Goal: Task Accomplishment & Management: Use online tool/utility

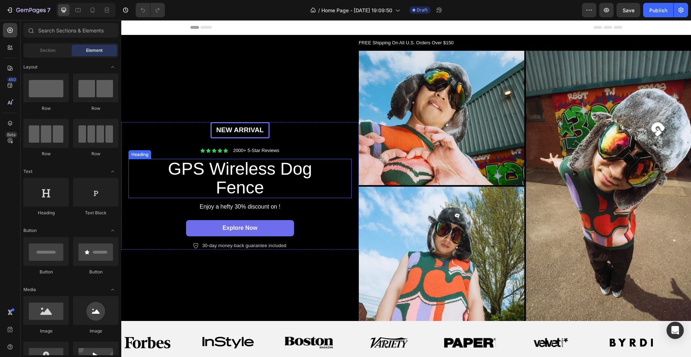
click at [179, 170] on h2 "GPS Wireless Dog Fence" at bounding box center [240, 179] width 162 height 40
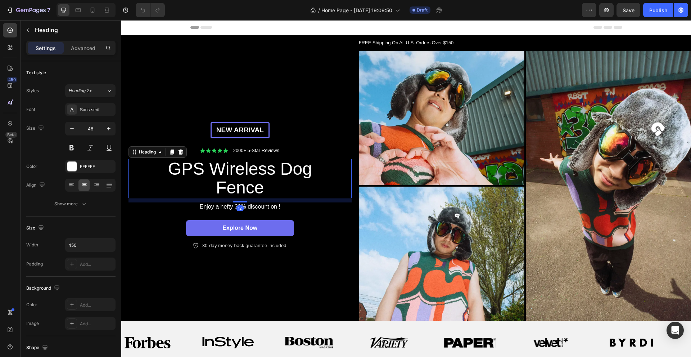
click at [175, 170] on h2 "GPS Wireless Dog Fence" at bounding box center [240, 179] width 162 height 40
click at [173, 167] on p "GPS Wireless Dog Fence" at bounding box center [240, 178] width 160 height 38
drag, startPoint x: 173, startPoint y: 167, endPoint x: 308, endPoint y: 59, distance: 172.8
click at [308, 59] on div "New arrival Text [GEOGRAPHIC_DATA] Icon Icon Icon Icon Icon Icon List 2000+ 5-S…" at bounding box center [239, 186] width 237 height 270
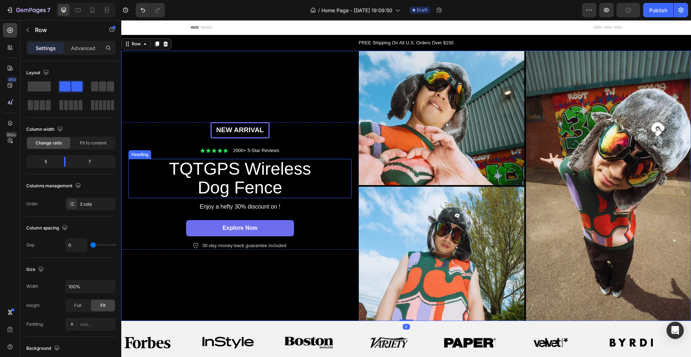
click at [199, 164] on p "TQTGPS Wireless Dog Fence" at bounding box center [240, 178] width 160 height 38
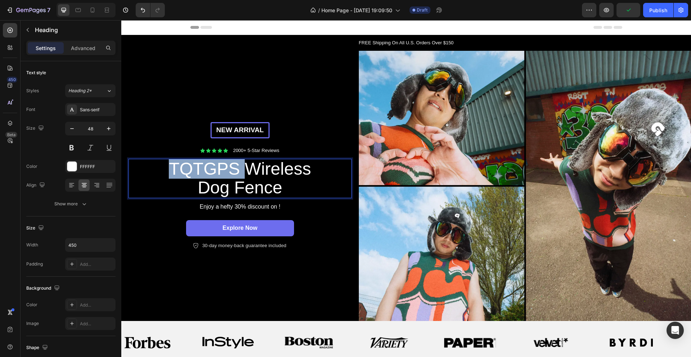
click at [201, 166] on p "TQTGPS Wireless Dog Fence" at bounding box center [240, 178] width 160 height 38
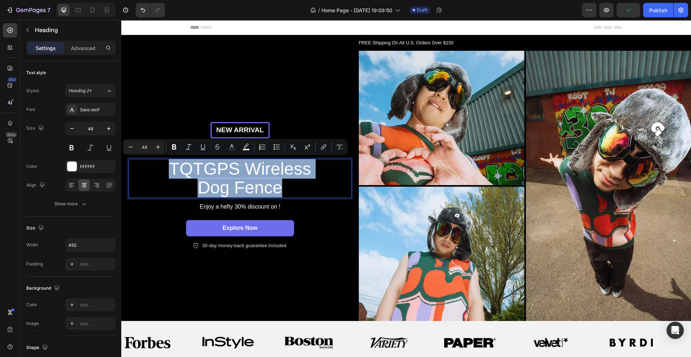
click at [201, 166] on p "TQTGPS Wireless Dog Fence" at bounding box center [240, 178] width 160 height 38
click at [205, 167] on p "TQTGPS Wireless Dog Fence" at bounding box center [240, 178] width 160 height 38
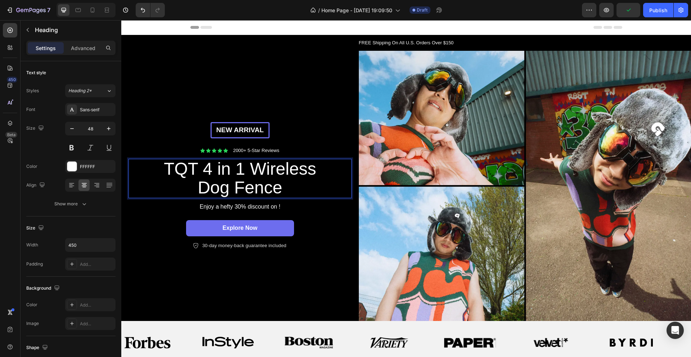
click at [215, 169] on p "TQT 4 in 1 Wireless Dog Fence" at bounding box center [240, 178] width 160 height 38
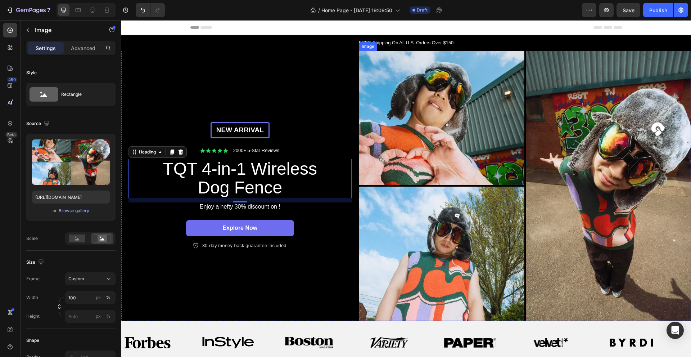
click at [468, 109] on img at bounding box center [525, 186] width 332 height 270
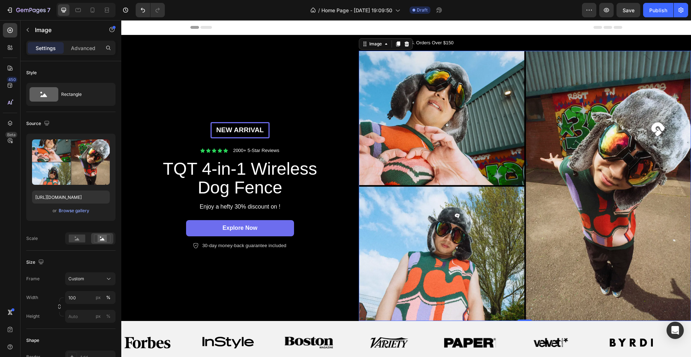
click at [547, 188] on img at bounding box center [525, 186] width 332 height 270
click at [74, 210] on div "Browse gallery" at bounding box center [74, 210] width 31 height 6
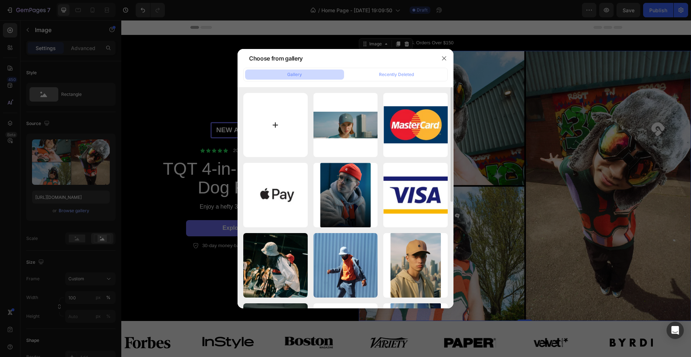
click at [276, 124] on input "file" at bounding box center [275, 125] width 64 height 64
type input "C:\fakepath\Untitled design.png"
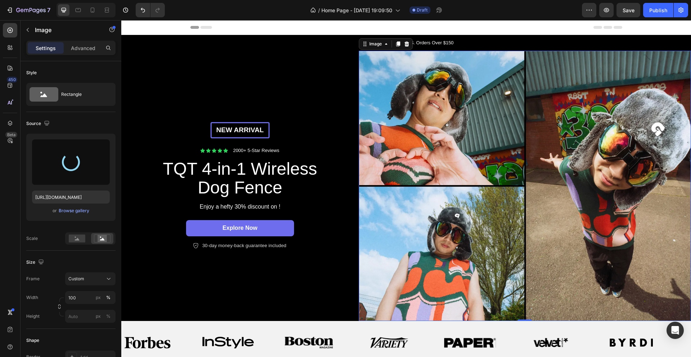
type input "[URL][DOMAIN_NAME]"
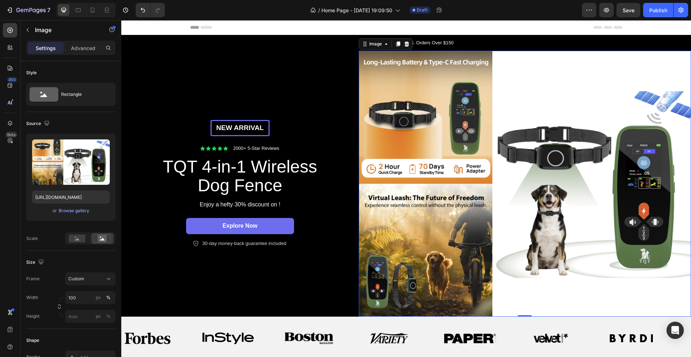
click at [549, 157] on img at bounding box center [525, 184] width 332 height 266
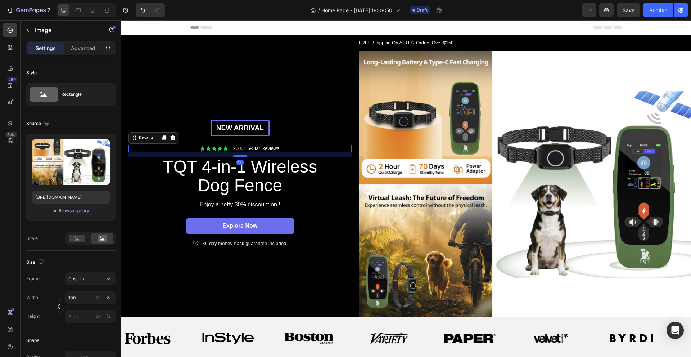
click at [297, 150] on div "Icon Icon Icon Icon Icon Icon List 2000+ 5-Star Reviews Text Block Row 12" at bounding box center [239, 149] width 223 height 8
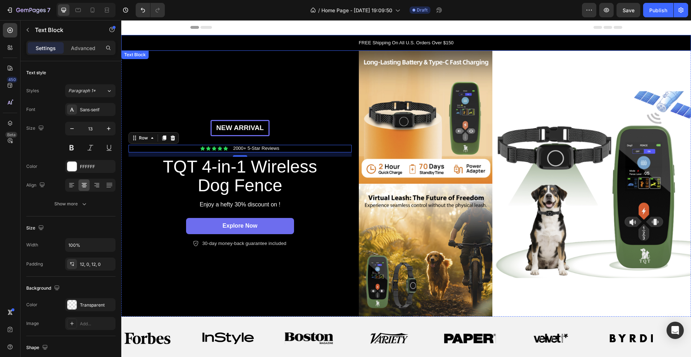
click at [426, 41] on p "FREE Shipping On All U.S. Orders Over $150" at bounding box center [406, 42] width 568 height 7
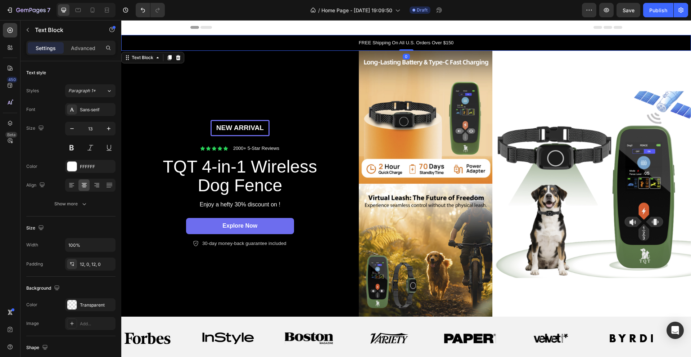
click at [435, 41] on p "FREE Shipping On All U.S. Orders Over $150" at bounding box center [406, 42] width 568 height 7
click at [445, 44] on p "FREE Shipping On All U.S. Orders Over $150" at bounding box center [406, 42] width 568 height 7
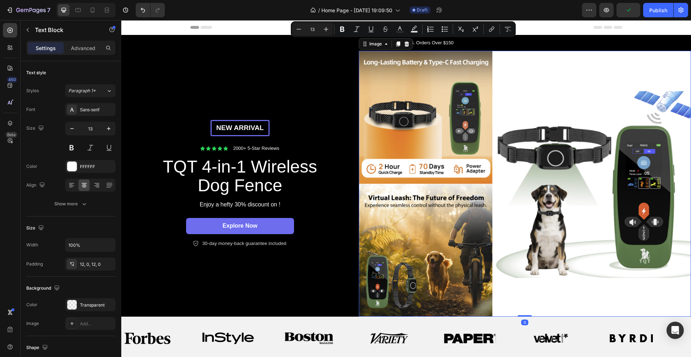
click at [492, 106] on img at bounding box center [525, 184] width 332 height 266
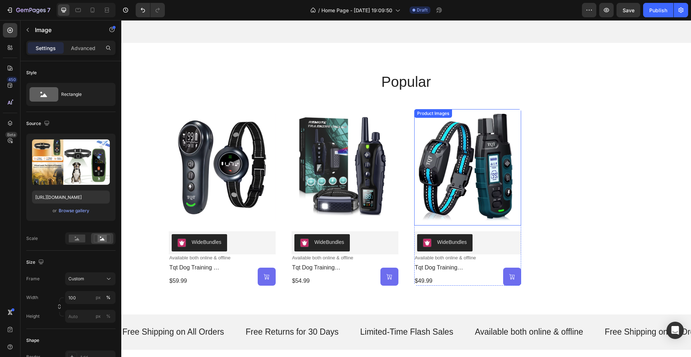
scroll to position [360, 0]
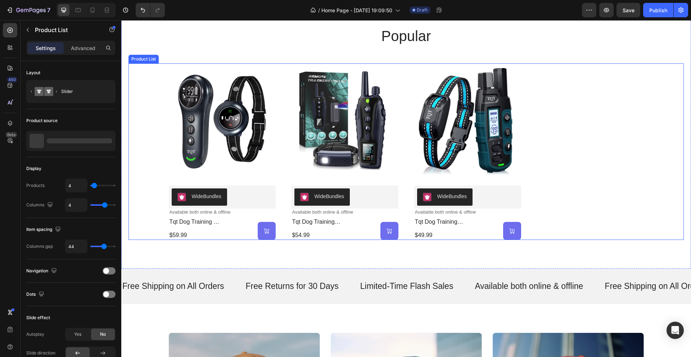
click at [559, 153] on div "Product Images WideBundles WideBundles Available both online & offline Text Blo…" at bounding box center [406, 151] width 475 height 176
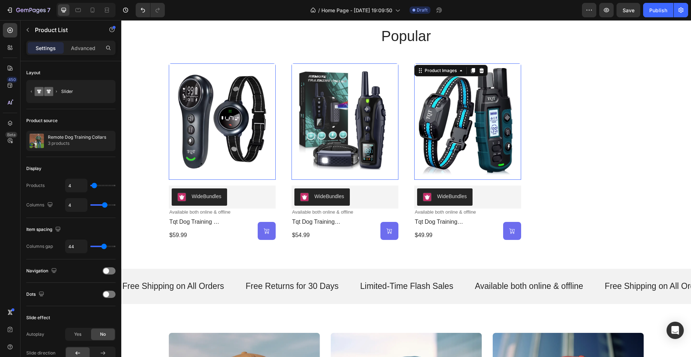
click at [512, 135] on img at bounding box center [467, 121] width 107 height 116
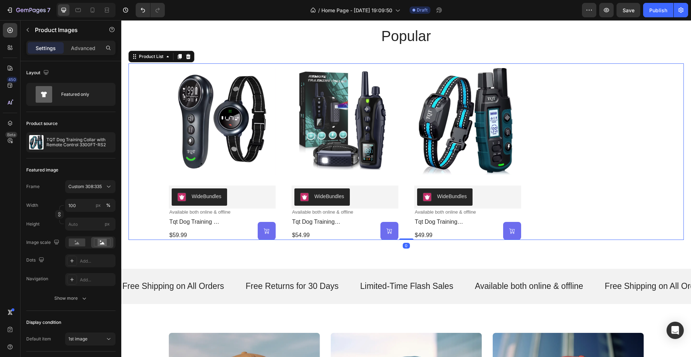
click at [590, 141] on div "Product Images WideBundles WideBundles Available both online & offline Text Blo…" at bounding box center [406, 151] width 475 height 176
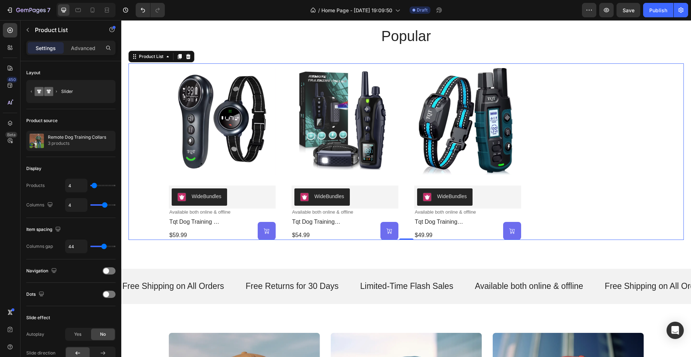
click at [650, 131] on div "Product Images WideBundles WideBundles Available both online & offline Text Blo…" at bounding box center [405, 151] width 555 height 176
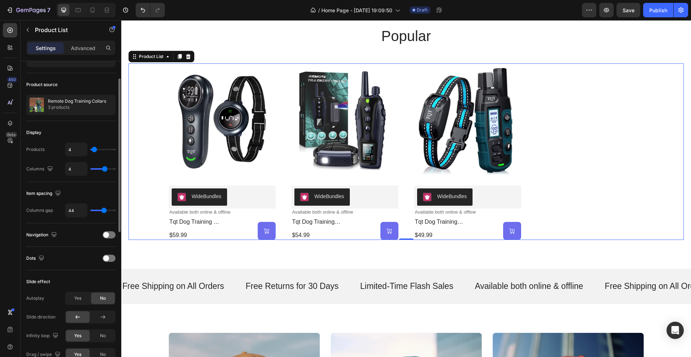
scroll to position [0, 0]
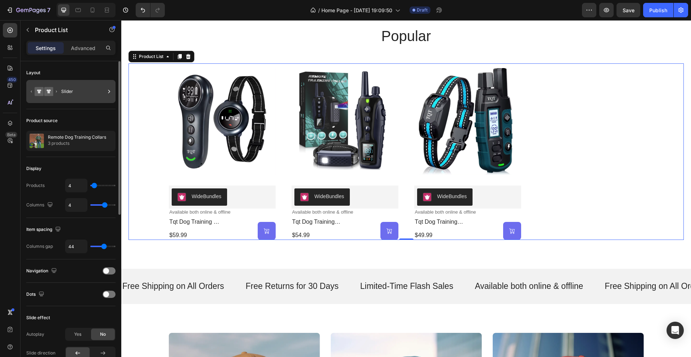
click at [82, 93] on div "Slider" at bounding box center [83, 91] width 44 height 17
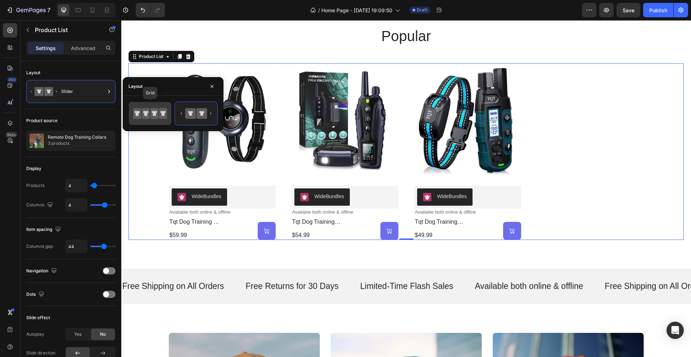
click at [138, 113] on icon at bounding box center [137, 113] width 5 height 5
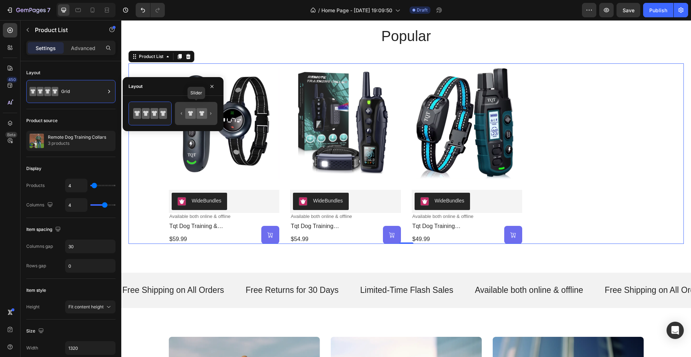
click at [204, 116] on icon at bounding box center [201, 113] width 10 height 10
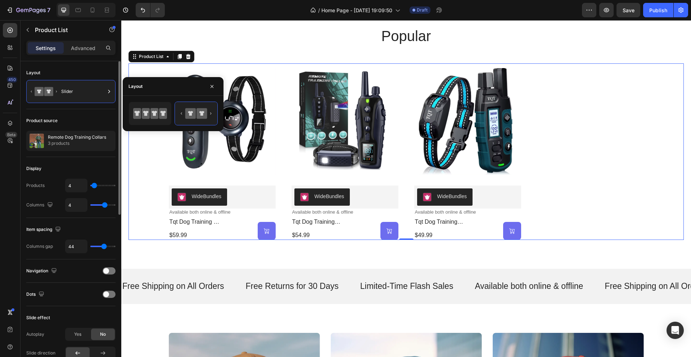
type input "9"
type input "10"
type input "11"
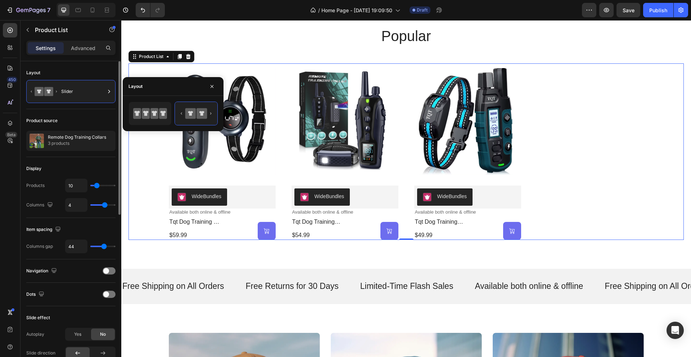
type input "11"
type input "12"
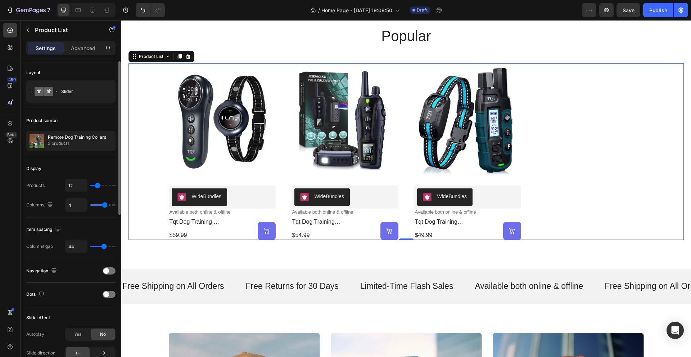
type input "13"
type input "14"
type input "16"
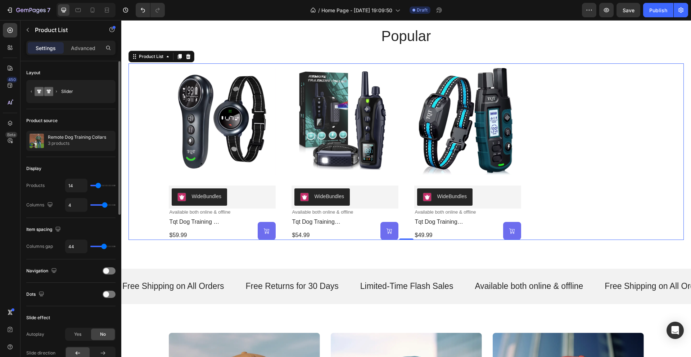
type input "16"
type input "17"
type input "18"
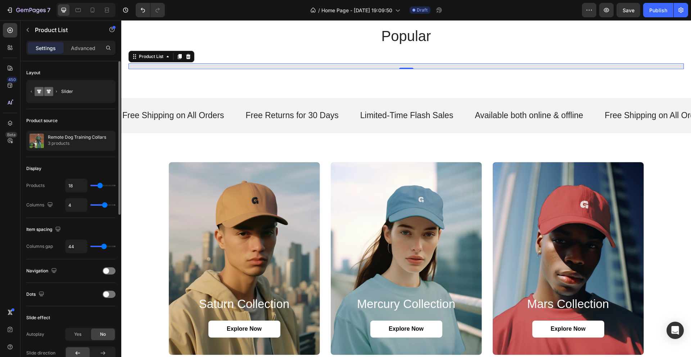
type input "19"
type input "20"
type input "21"
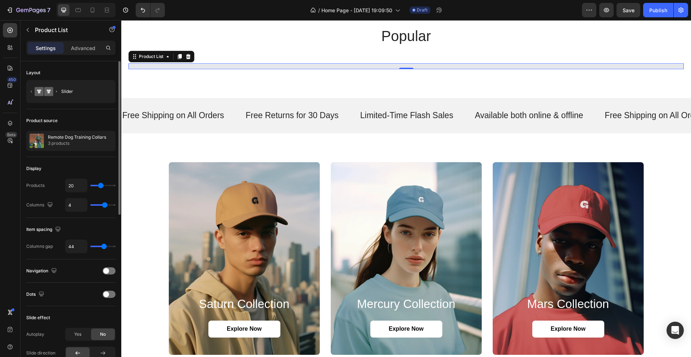
type input "21"
type input "22"
type input "20"
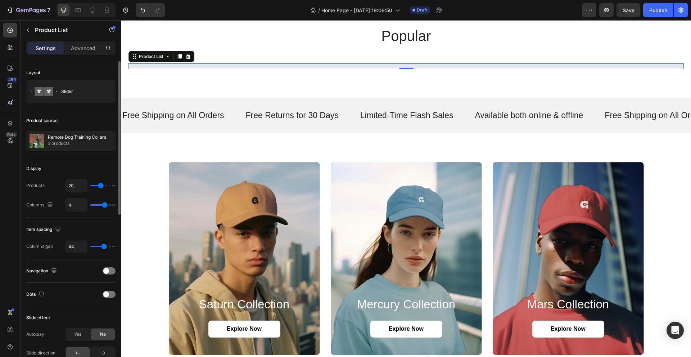
type input "18"
type input "16"
type input "15"
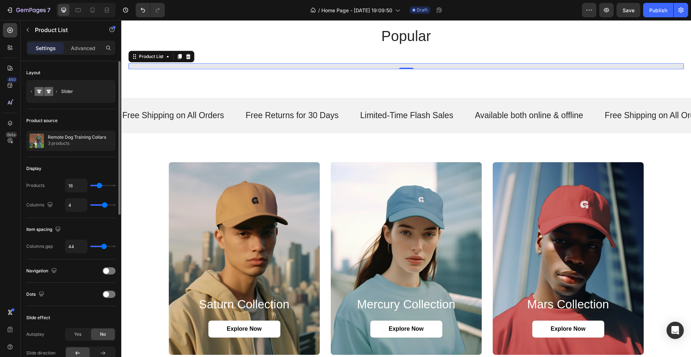
type input "15"
type input "14"
type input "13"
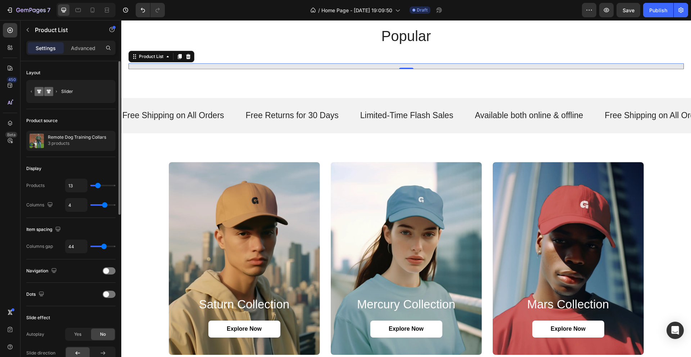
type input "12"
type input "11"
type input "10"
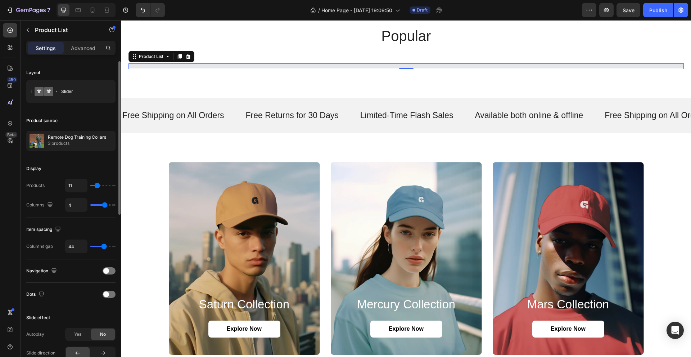
type input "10"
type input "9"
type input "7"
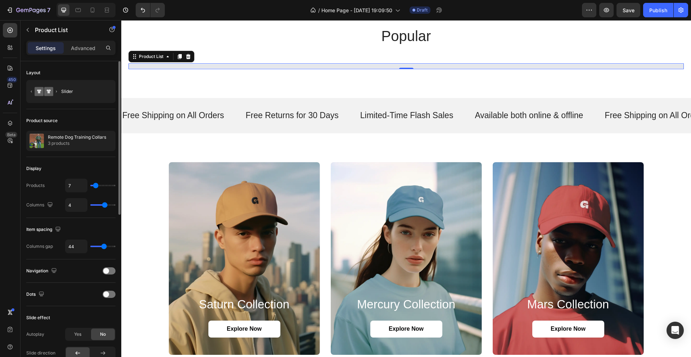
type input "6"
type input "4"
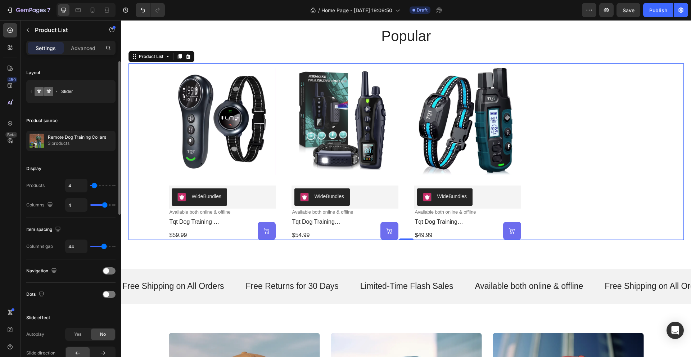
type input "3"
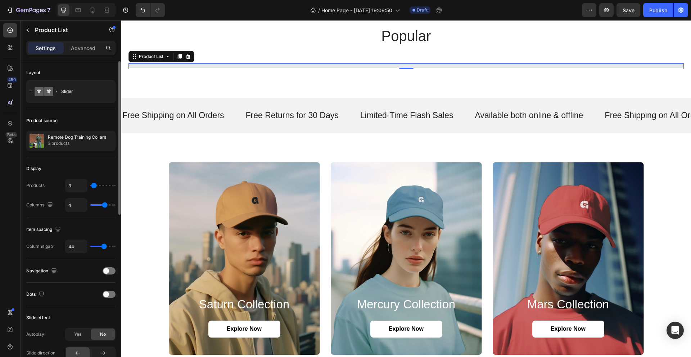
type input "5"
type input "6"
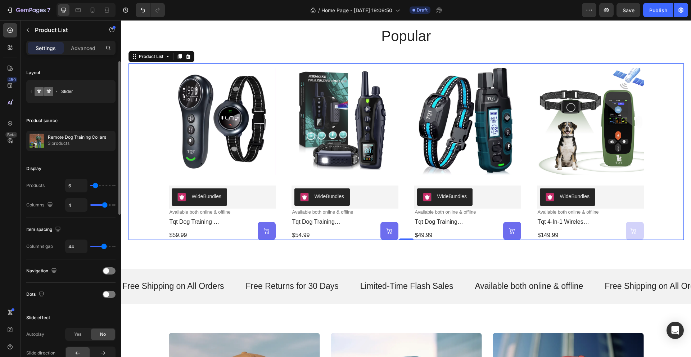
type input "2"
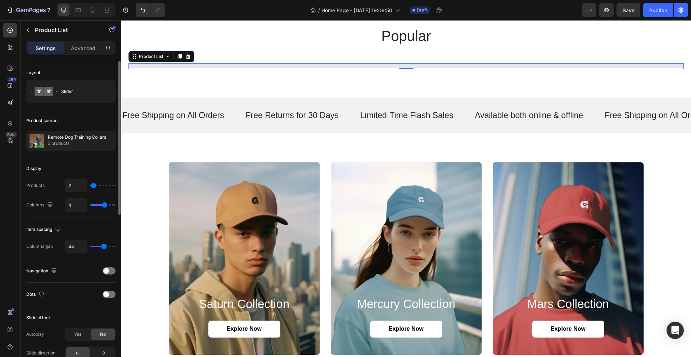
type input "5"
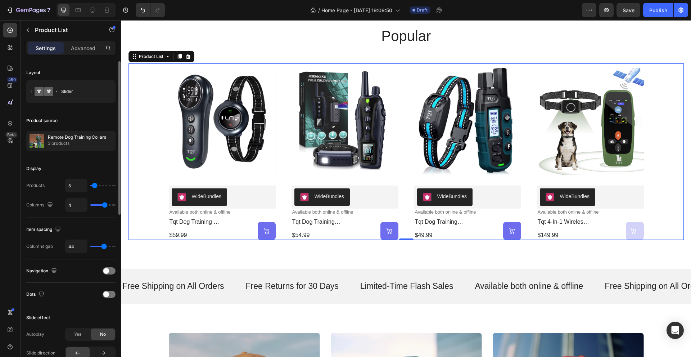
type input "6"
click at [95, 186] on input "range" at bounding box center [102, 185] width 25 height 1
type input "4"
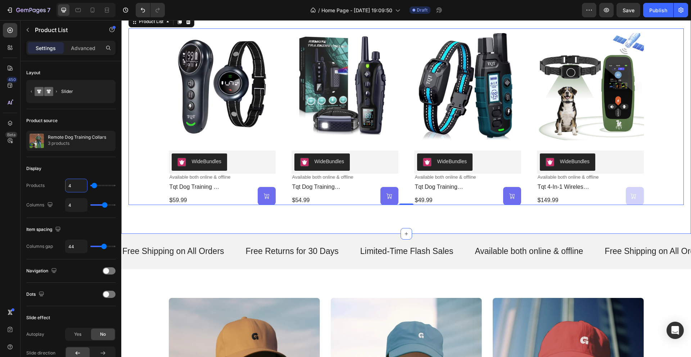
scroll to position [396, 0]
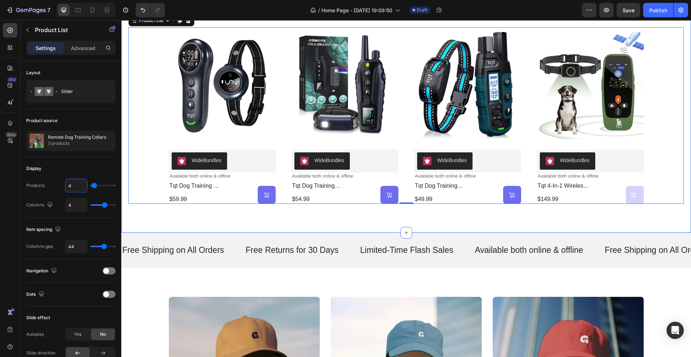
click at [579, 225] on div "popular Heading Product Images WideBundles WideBundles Available both online & …" at bounding box center [406, 96] width 570 height 271
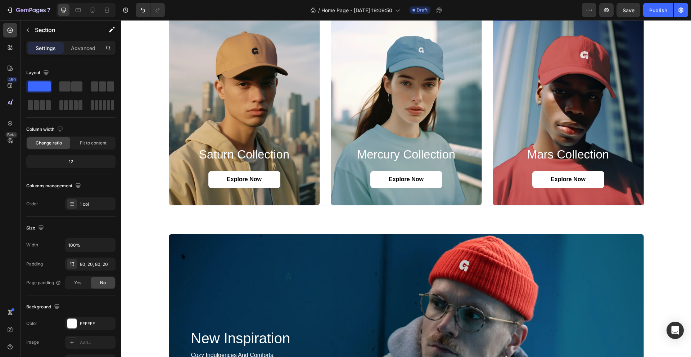
scroll to position [684, 0]
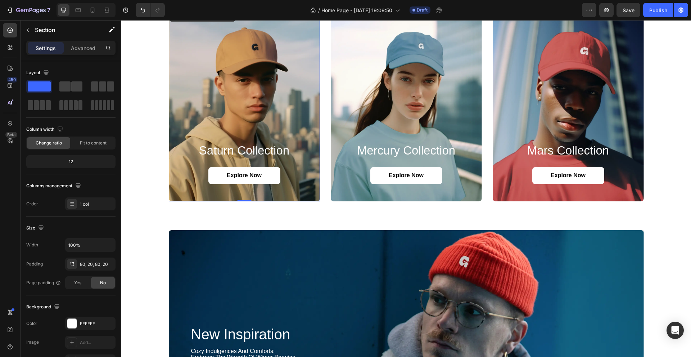
click at [297, 90] on div "Background Image" at bounding box center [244, 105] width 151 height 193
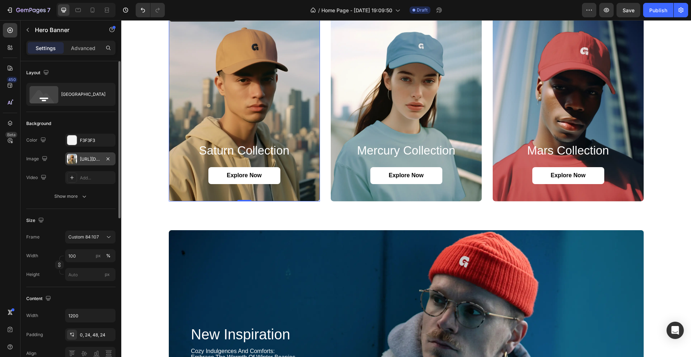
click at [92, 158] on div "[URL][DOMAIN_NAME]" at bounding box center [90, 159] width 21 height 6
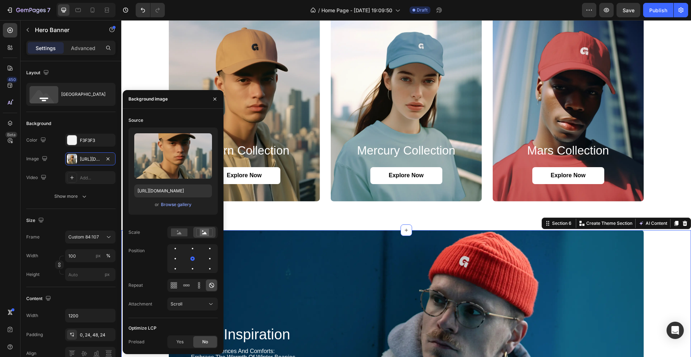
click at [669, 250] on div "new inspiration Heading cozy indulgences and comforts: embrace the warmth of wi…" at bounding box center [405, 356] width 555 height 252
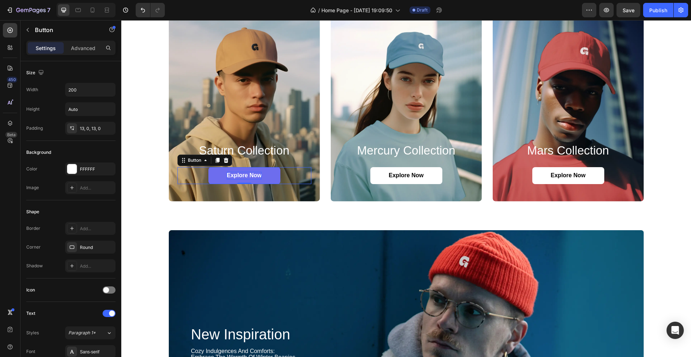
click at [250, 175] on p "Explore Now" at bounding box center [244, 176] width 35 height 8
click at [79, 49] on p "Advanced" at bounding box center [83, 48] width 24 height 8
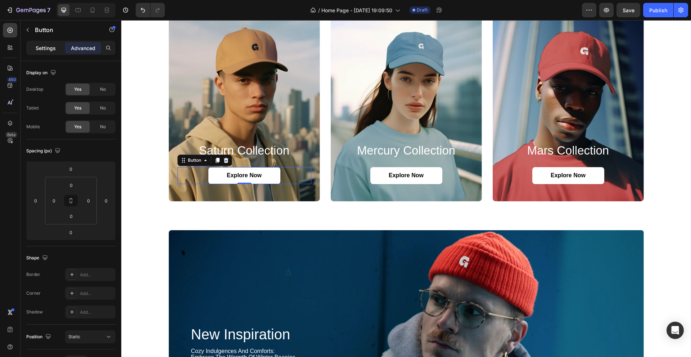
click at [45, 45] on p "Settings" at bounding box center [46, 48] width 20 height 8
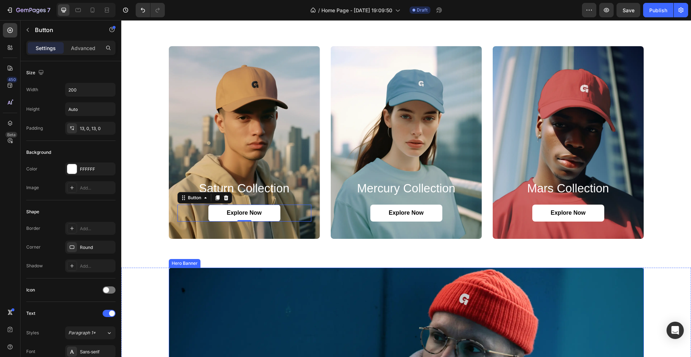
scroll to position [468, 0]
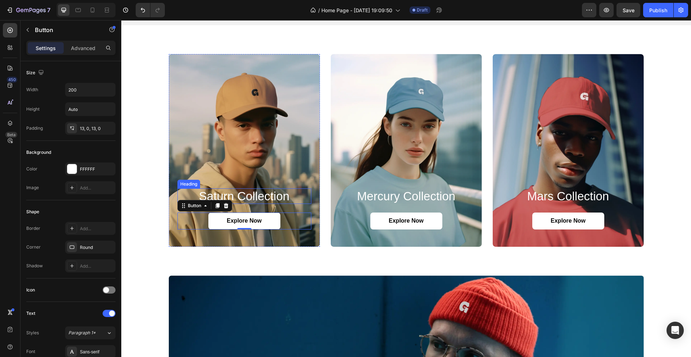
click at [259, 195] on h2 "saturn collection" at bounding box center [244, 196] width 134 height 16
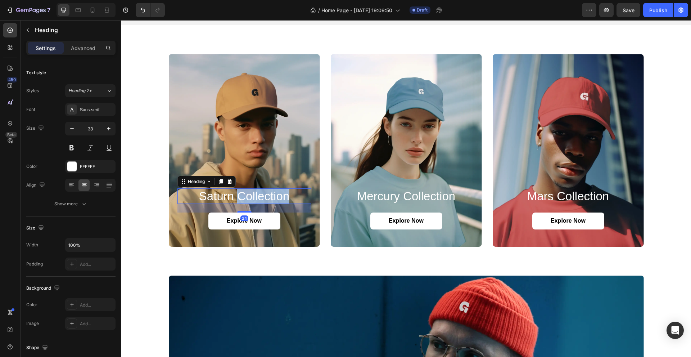
click at [259, 195] on h2 "saturn collection" at bounding box center [244, 196] width 134 height 16
click at [259, 195] on p "saturn collection" at bounding box center [244, 196] width 132 height 14
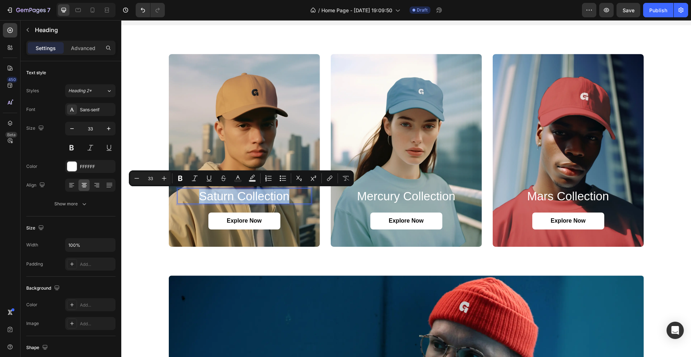
click at [229, 197] on p "saturn collection" at bounding box center [244, 196] width 132 height 14
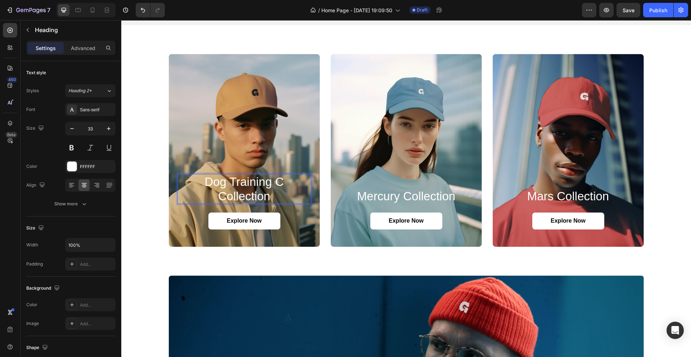
scroll to position [453, 0]
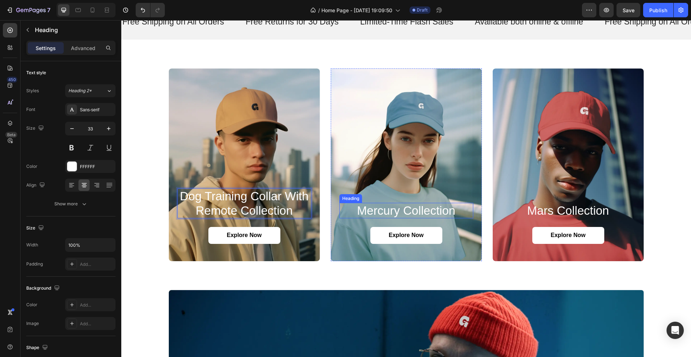
click at [403, 209] on h2 "mercury collection" at bounding box center [406, 211] width 134 height 16
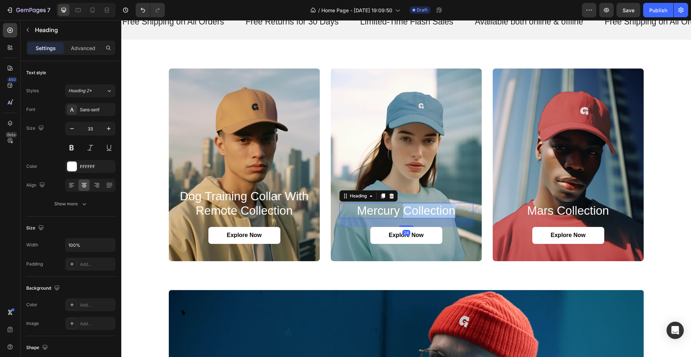
click at [403, 209] on h2 "mercury collection" at bounding box center [406, 211] width 134 height 16
click at [403, 209] on p "mercury collection" at bounding box center [406, 210] width 132 height 14
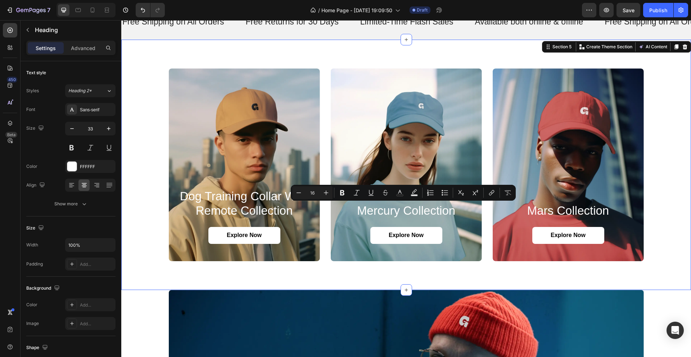
click at [597, 51] on div "Dog Training Collar with Remote collection Heading Explore Now Button Hero Bann…" at bounding box center [406, 165] width 570 height 250
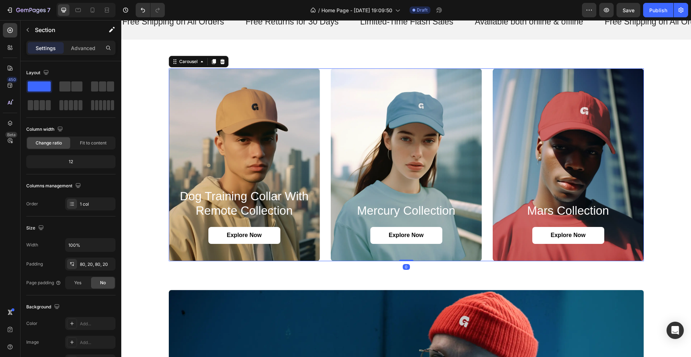
click at [322, 91] on div "Dog Training Collar with Remote collection Heading Explore Now Button Hero Bann…" at bounding box center [406, 164] width 475 height 193
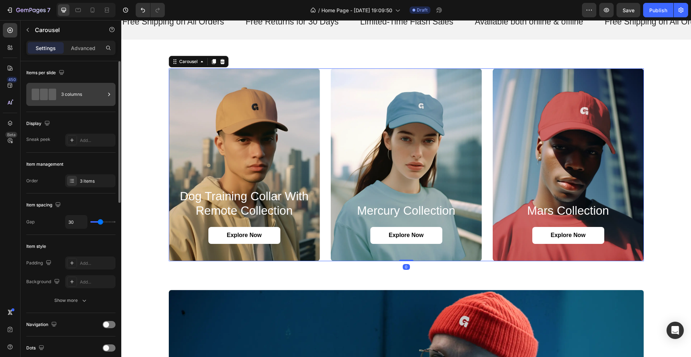
click at [91, 91] on div "3 columns" at bounding box center [83, 94] width 44 height 17
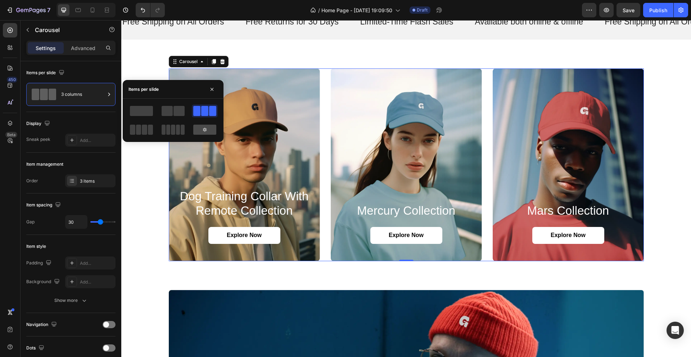
click at [201, 127] on div at bounding box center [204, 129] width 23 height 10
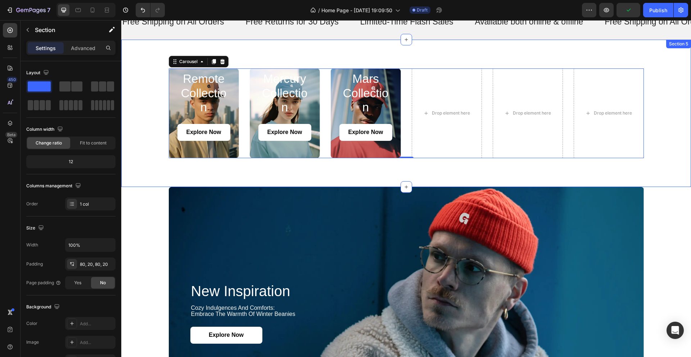
click at [404, 171] on div "Dog Training Collar with Remote collection Heading Explore Now Button Hero Bann…" at bounding box center [406, 113] width 570 height 147
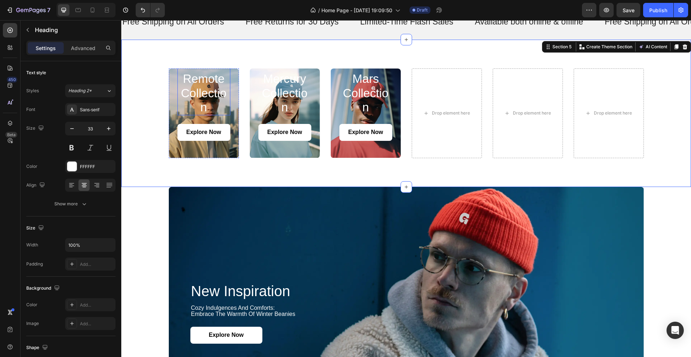
click at [200, 86] on p "Dog Training Collar with Remote collection" at bounding box center [203, 65] width 51 height 100
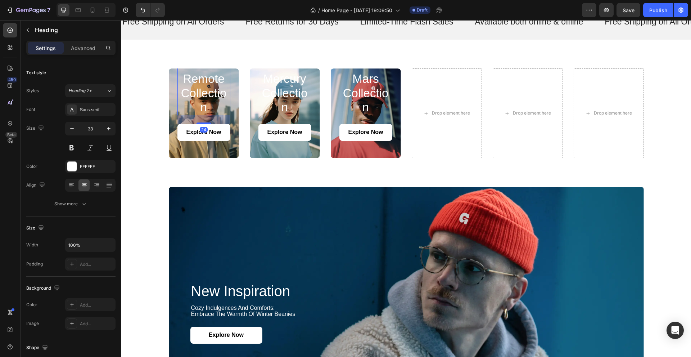
scroll to position [448, 0]
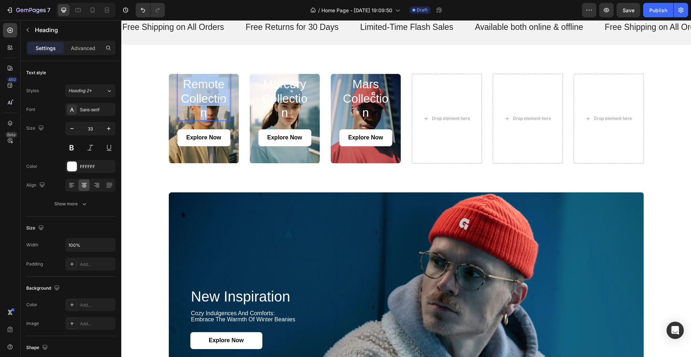
click at [200, 86] on p "Dog Training Collar with Remote collection" at bounding box center [203, 70] width 51 height 100
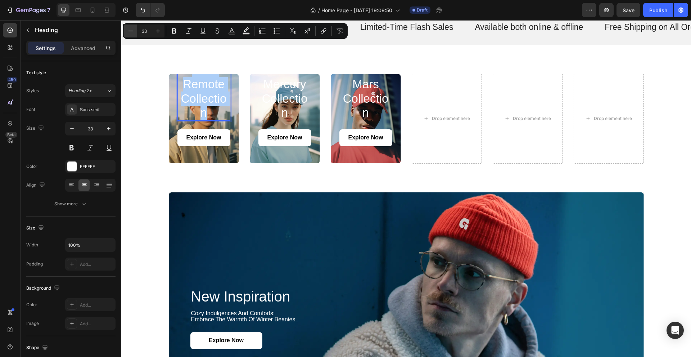
click at [130, 32] on icon "Editor contextual toolbar" at bounding box center [130, 30] width 7 height 7
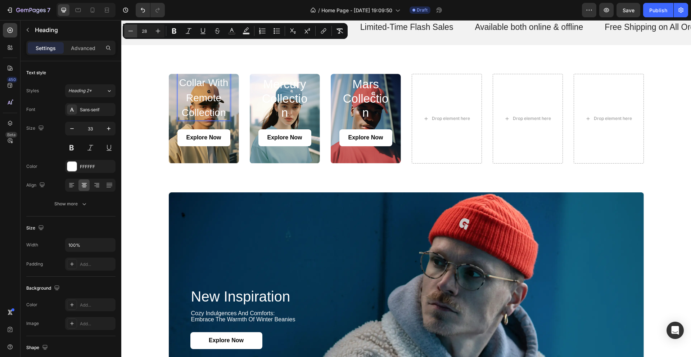
click at [130, 32] on icon "Editor contextual toolbar" at bounding box center [130, 30] width 7 height 7
click at [148, 34] on input "24" at bounding box center [144, 31] width 14 height 9
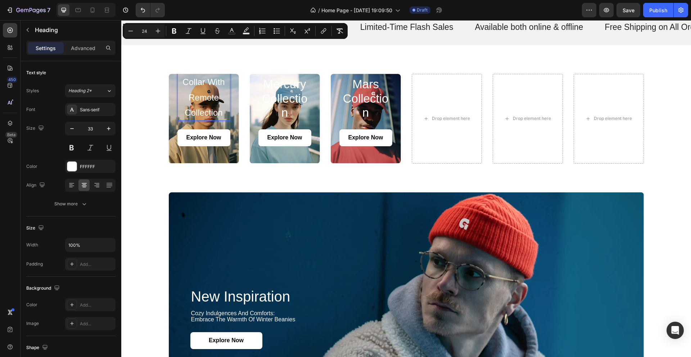
click at [148, 34] on input "24" at bounding box center [144, 31] width 14 height 9
type input "15"
click at [218, 186] on div "Dog Training Collar with Remote collection Heading 24 Explore Now Button Hero B…" at bounding box center [406, 118] width 570 height 147
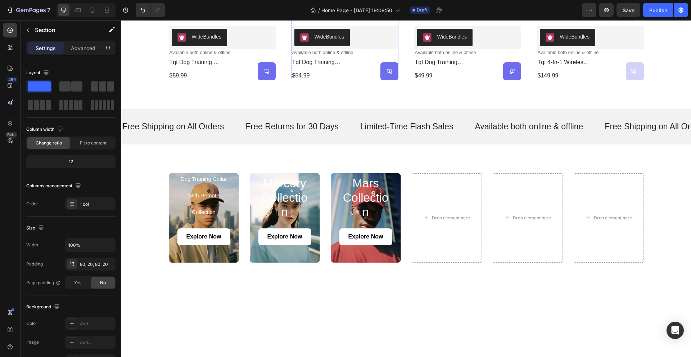
scroll to position [520, 0]
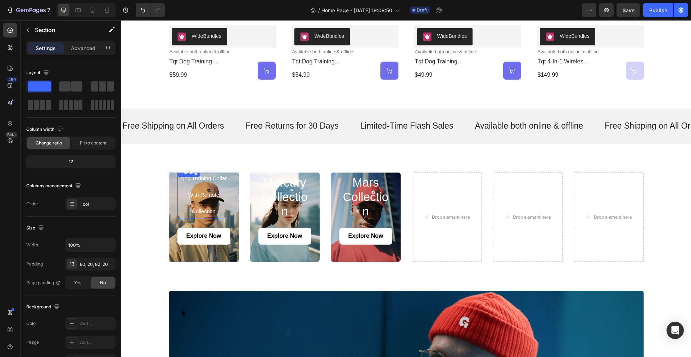
click at [203, 196] on span "dog training collar with remote collection" at bounding box center [204, 194] width 46 height 39
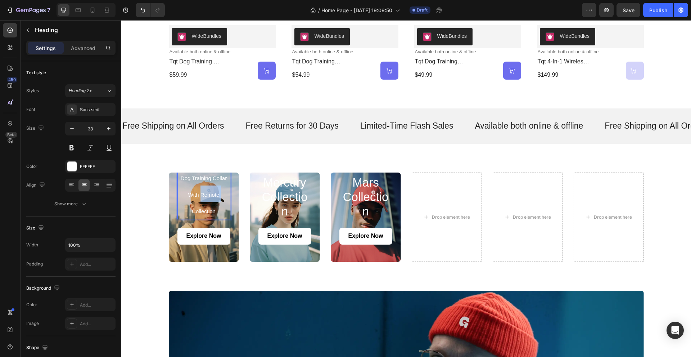
click at [203, 196] on span "dog training collar with remote collection" at bounding box center [204, 194] width 46 height 39
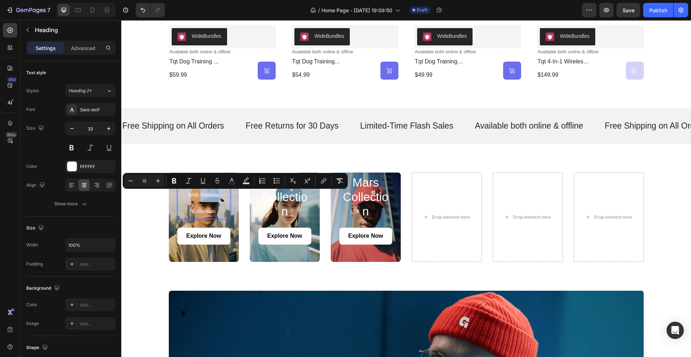
click at [180, 210] on p "dog training collar with remote collection" at bounding box center [203, 193] width 51 height 49
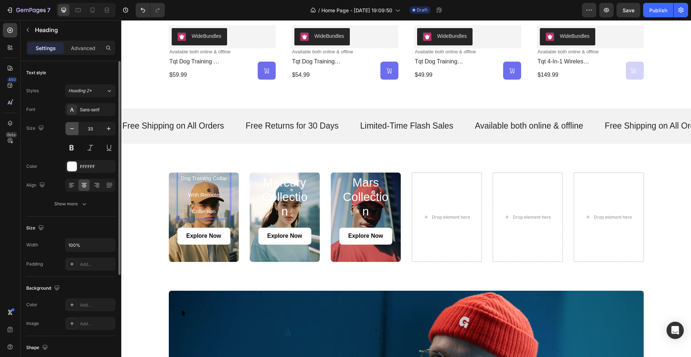
click at [72, 129] on icon "button" at bounding box center [71, 128] width 7 height 7
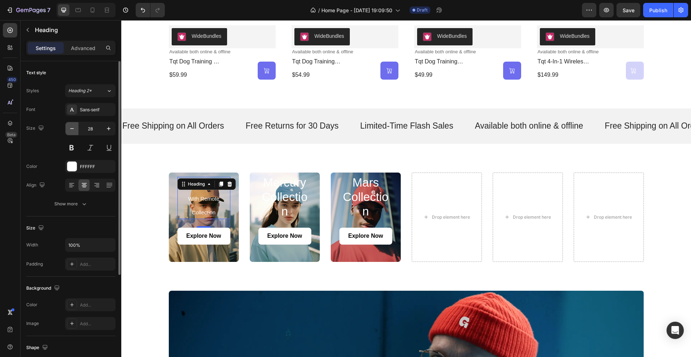
click at [72, 129] on icon "button" at bounding box center [71, 128] width 7 height 7
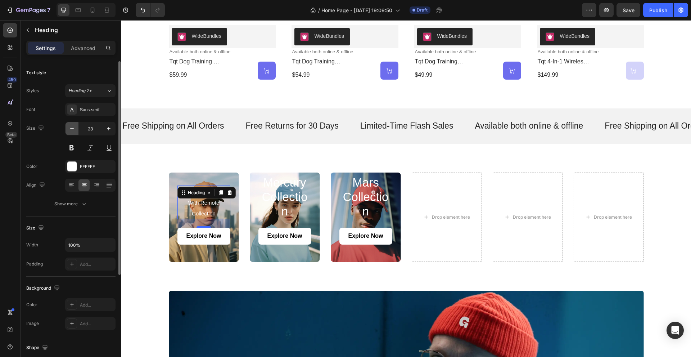
click at [72, 129] on icon "button" at bounding box center [71, 128] width 7 height 7
type input "20"
click at [73, 146] on button at bounding box center [71, 147] width 13 height 13
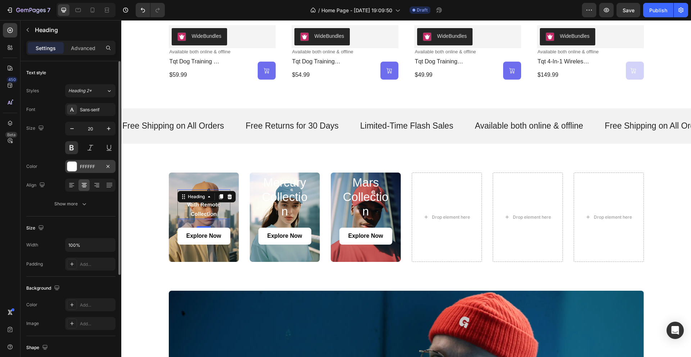
click at [74, 168] on div at bounding box center [71, 166] width 9 height 9
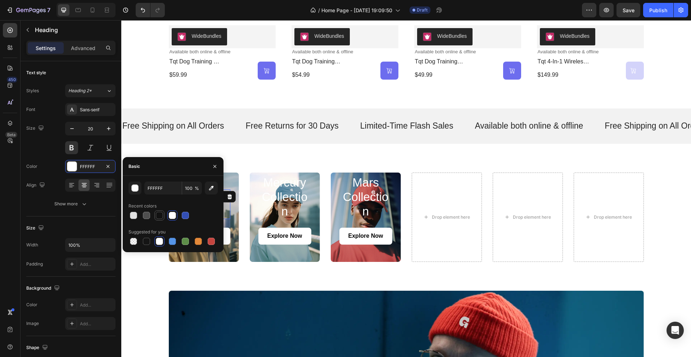
click at [161, 215] on div at bounding box center [159, 215] width 7 height 7
type input "121212"
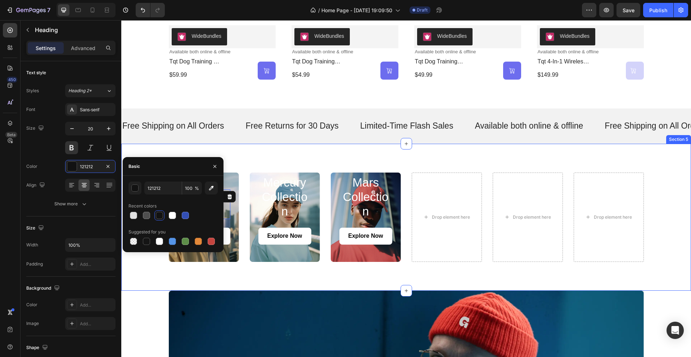
click at [146, 146] on div "⁠⁠⁠⁠⁠⁠⁠ dog training collar with remote collection Heading 24 Explore Now Butto…" at bounding box center [406, 217] width 570 height 147
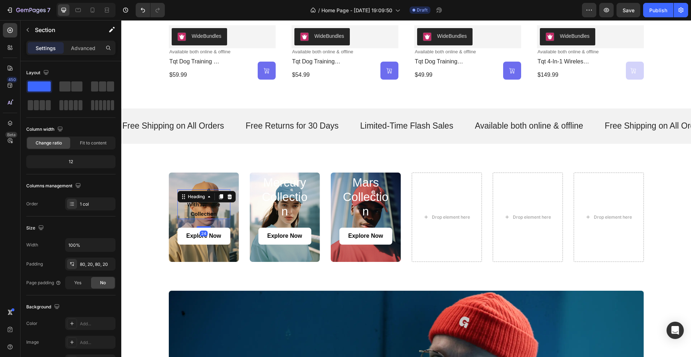
click at [197, 209] on p "⁠⁠⁠⁠⁠⁠⁠ dog training collar with remote collection" at bounding box center [203, 204] width 51 height 28
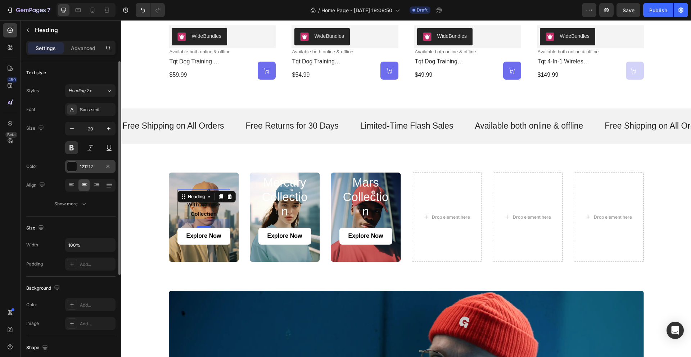
click at [74, 169] on div at bounding box center [71, 166] width 9 height 9
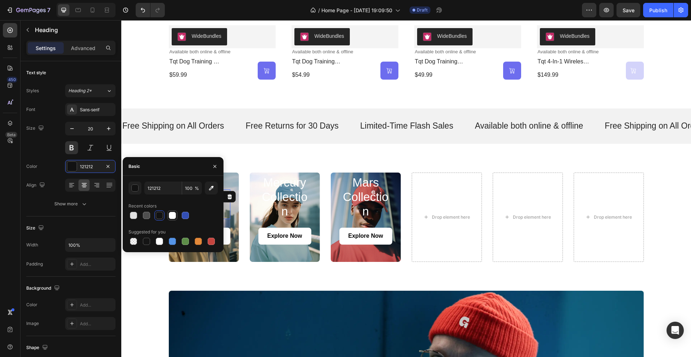
click at [172, 216] on div at bounding box center [172, 215] width 7 height 7
type input "FFFFFF"
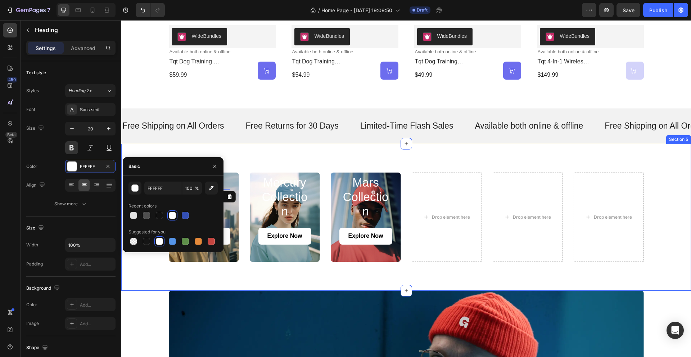
click at [260, 150] on div "⁠⁠⁠⁠⁠⁠⁠ dog training collar with remote collection Heading 24 Explore Now Butto…" at bounding box center [406, 217] width 570 height 147
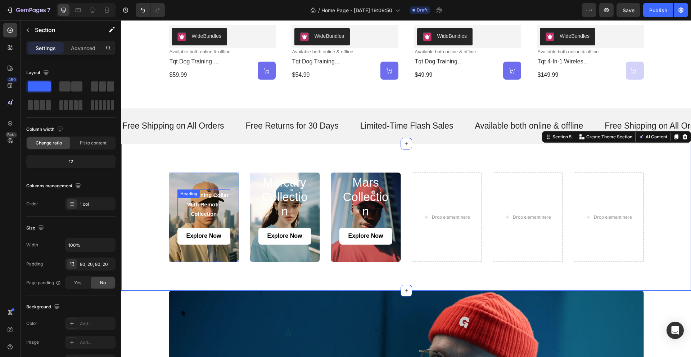
click at [207, 204] on span "dog training collar with remote collection" at bounding box center [204, 204] width 50 height 25
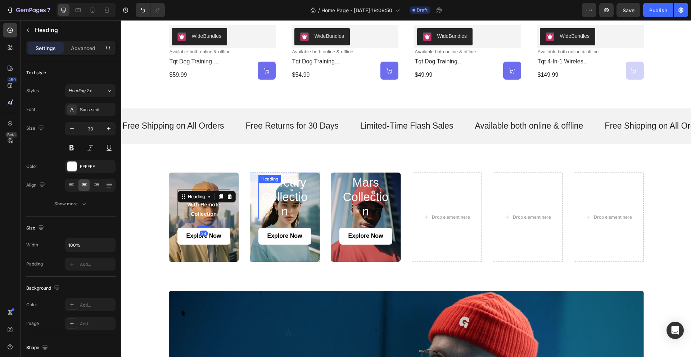
click at [294, 203] on h2 "mercury collection" at bounding box center [284, 197] width 53 height 44
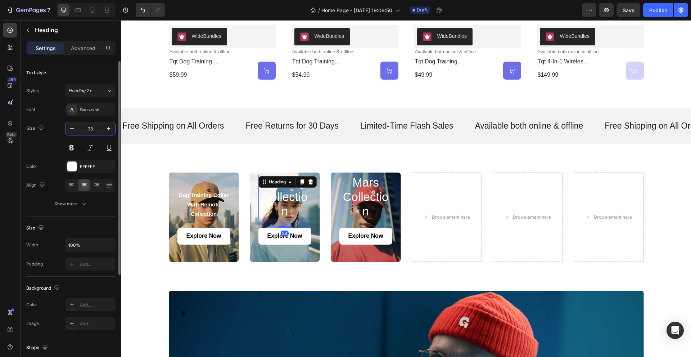
click at [90, 130] on input "33" at bounding box center [90, 128] width 24 height 13
type input "20"
click at [69, 147] on button at bounding box center [71, 147] width 13 height 13
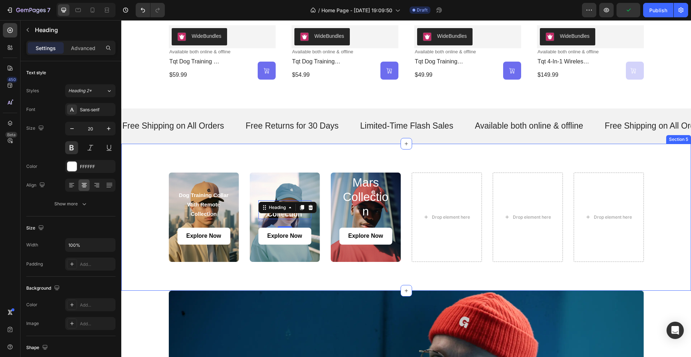
click at [262, 159] on div "⁠⁠⁠⁠⁠⁠⁠ dog training collar with remote collection Heading Explore Now Button H…" at bounding box center [406, 217] width 570 height 147
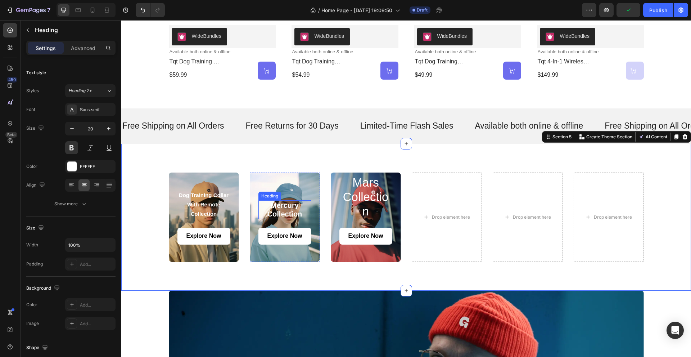
click at [287, 205] on h2 "mercury collection" at bounding box center [284, 209] width 53 height 19
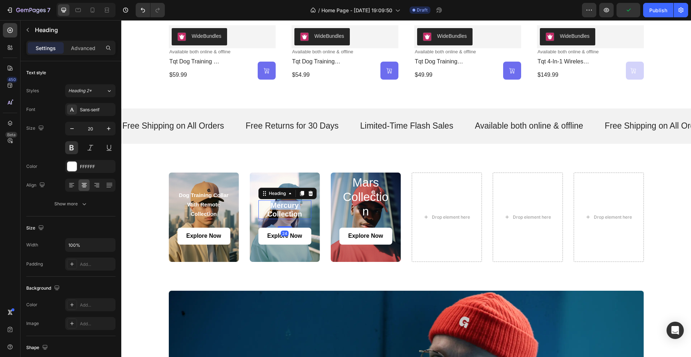
click at [287, 205] on h2 "mercury collection" at bounding box center [284, 209] width 53 height 19
click at [287, 205] on p "mercury collection" at bounding box center [284, 209] width 51 height 17
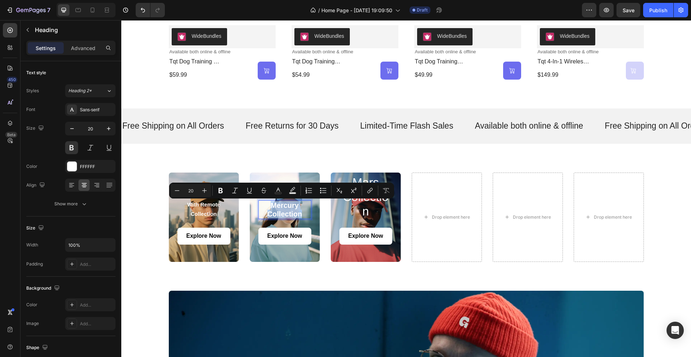
click at [287, 205] on p "mercury collection" at bounding box center [284, 209] width 51 height 17
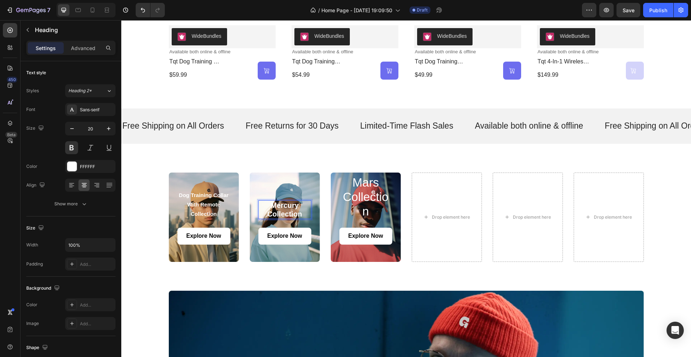
click at [293, 204] on p "mercury collection" at bounding box center [284, 209] width 51 height 17
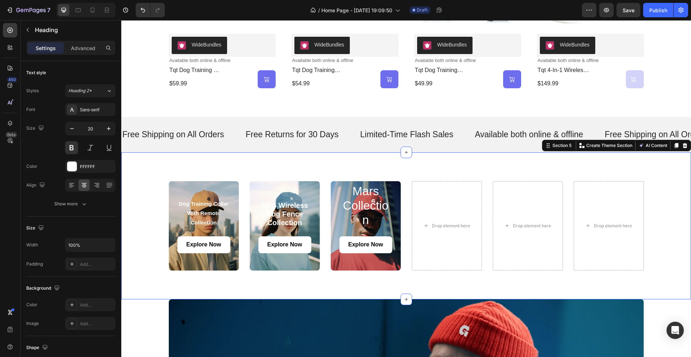
click at [320, 157] on div "⁠⁠⁠⁠⁠⁠⁠ dog training collar with remote collection Heading Explore Now Button H…" at bounding box center [406, 225] width 570 height 147
click at [285, 214] on p "GPS Wireless Dog Fence collection" at bounding box center [284, 214] width 51 height 26
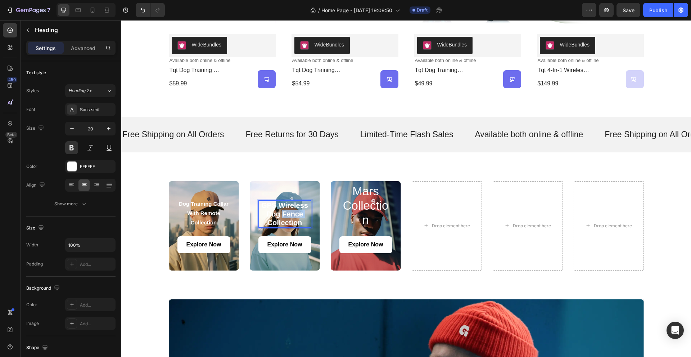
click at [285, 214] on p "GPS Wireless Dog Fence collection" at bounding box center [284, 214] width 51 height 26
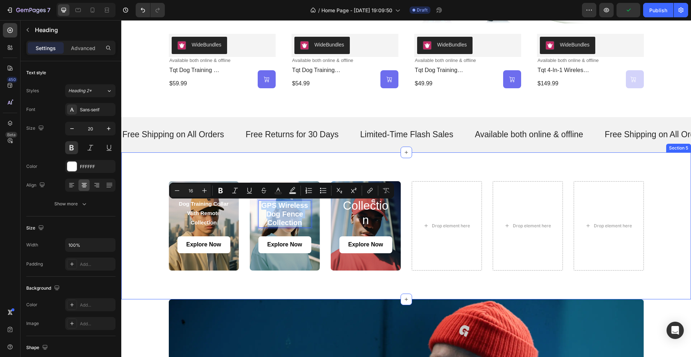
click at [355, 161] on div "⁠⁠⁠⁠⁠⁠⁠ dog training collar with remote collection Heading Explore Now Button H…" at bounding box center [406, 225] width 570 height 147
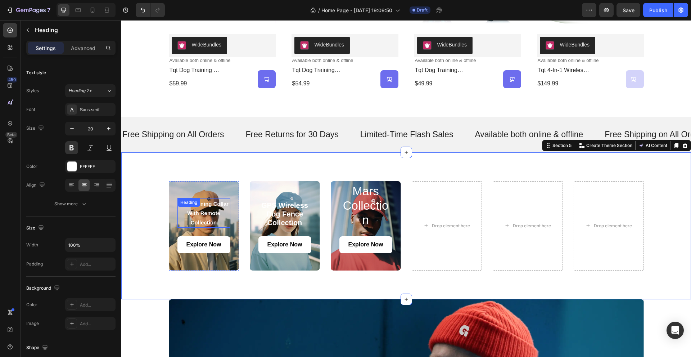
click at [203, 219] on p "⁠⁠⁠⁠⁠⁠⁠ dog training collar with remote collection" at bounding box center [203, 213] width 51 height 28
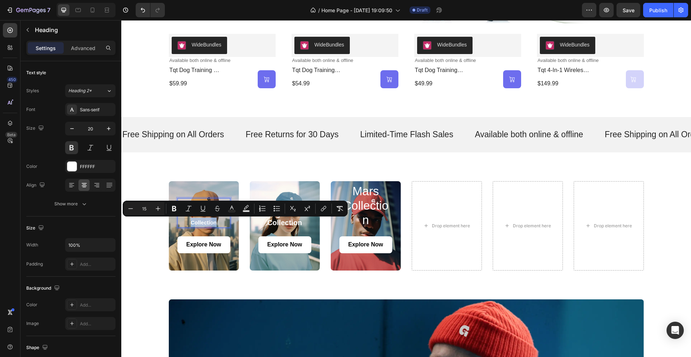
click at [203, 219] on p "dog training collar with remote collection" at bounding box center [203, 213] width 51 height 28
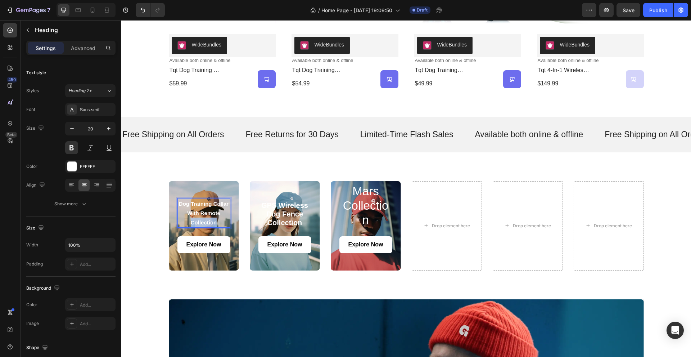
click at [203, 219] on p "dog training collar with remote collection" at bounding box center [203, 213] width 51 height 28
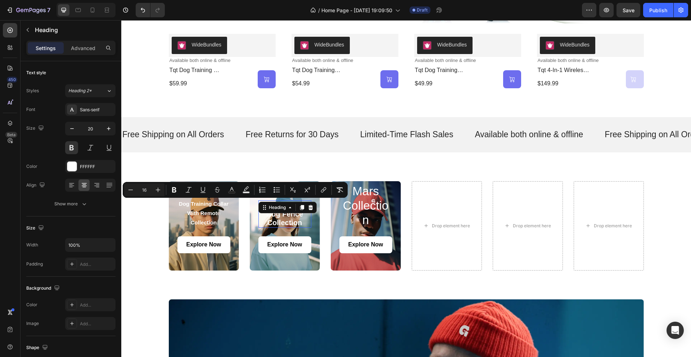
click at [291, 219] on p "GPS Wireless Dog Fence collection" at bounding box center [284, 214] width 51 height 26
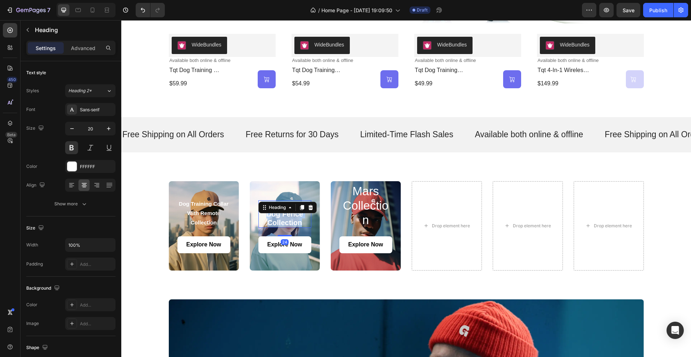
click at [291, 219] on p "GPS Wireless Dog Fence collection" at bounding box center [284, 214] width 51 height 26
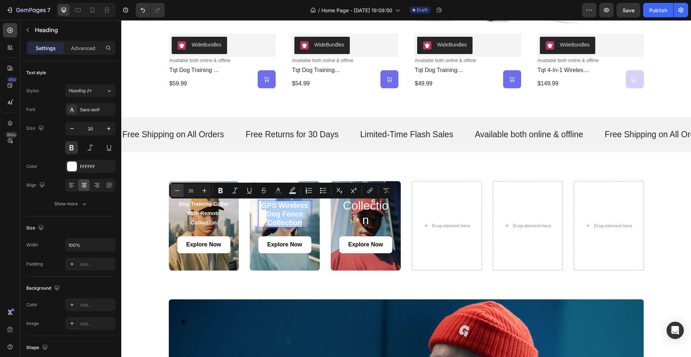
click at [180, 189] on icon "Editor contextual toolbar" at bounding box center [176, 190] width 7 height 7
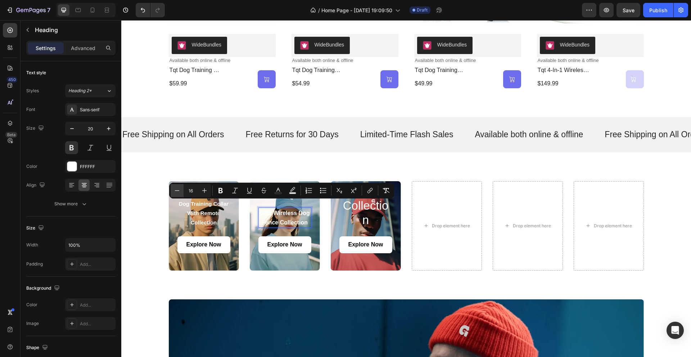
type input "15"
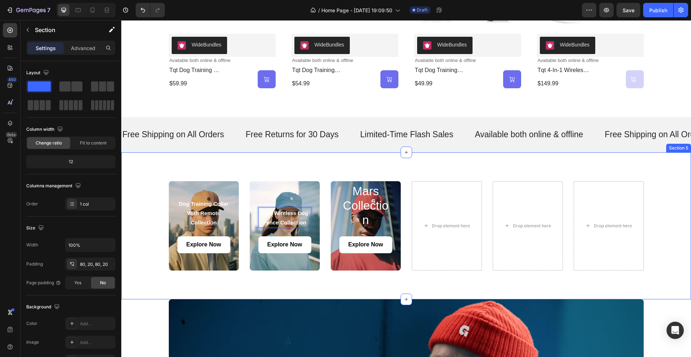
click at [276, 169] on div "⁠⁠⁠⁠⁠⁠⁠ dog training collar with remote collection Heading Explore Now Button H…" at bounding box center [406, 225] width 570 height 147
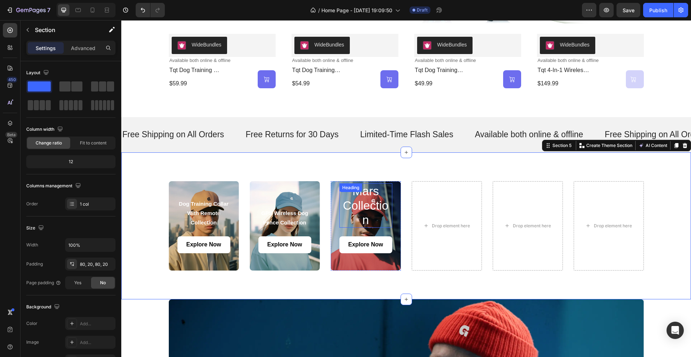
click at [362, 209] on h2 "mars collection" at bounding box center [365, 205] width 53 height 44
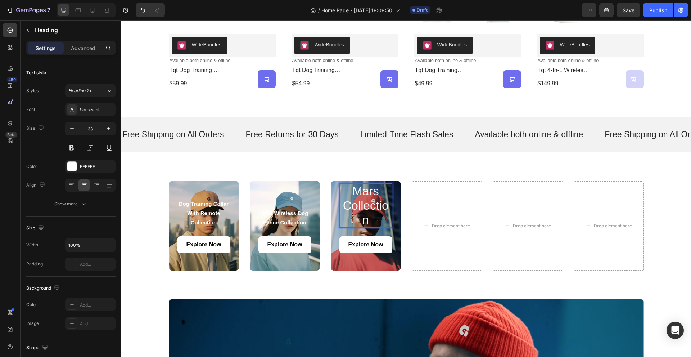
click at [362, 209] on h2 "mars collection" at bounding box center [365, 205] width 53 height 44
click at [362, 209] on p "mars collection" at bounding box center [365, 205] width 51 height 43
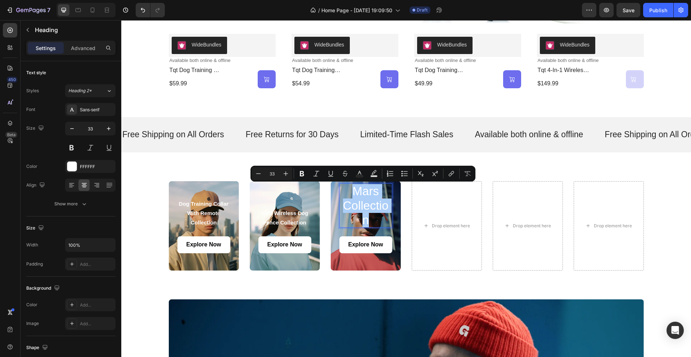
click at [273, 173] on input "33" at bounding box center [272, 173] width 14 height 9
drag, startPoint x: 273, startPoint y: 173, endPoint x: 267, endPoint y: 174, distance: 6.9
click at [267, 174] on input "33" at bounding box center [272, 173] width 14 height 9
type input "15"
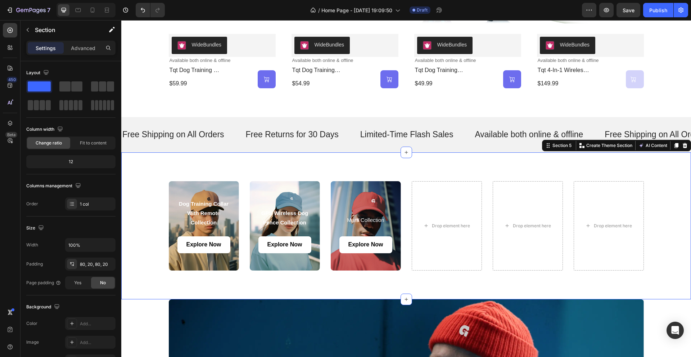
click at [337, 155] on div "⁠⁠⁠⁠⁠⁠⁠ dog training collar with remote collection Heading Explore Now Button H…" at bounding box center [406, 225] width 570 height 147
click at [366, 214] on p "⁠⁠⁠⁠⁠⁠⁠ mars collection" at bounding box center [365, 218] width 51 height 17
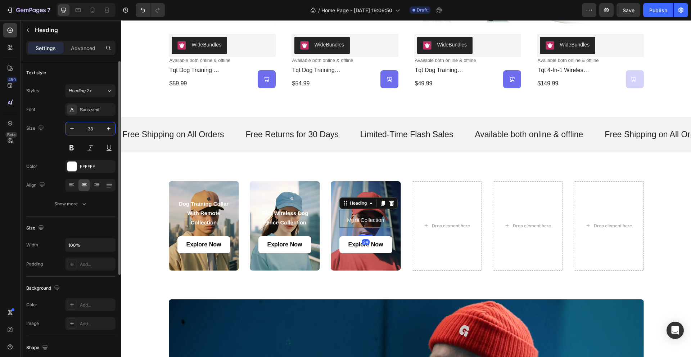
click at [91, 129] on input "33" at bounding box center [90, 128] width 24 height 13
type input "20"
click at [75, 146] on button at bounding box center [71, 147] width 13 height 13
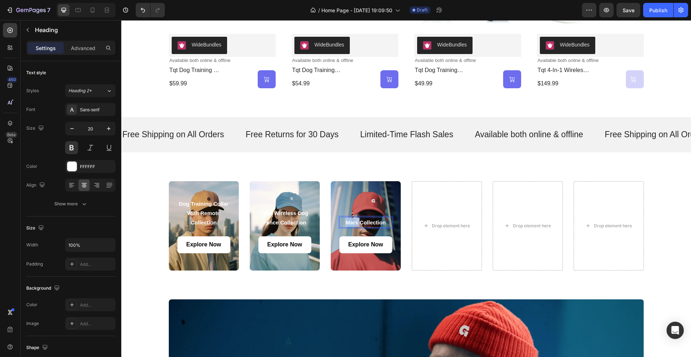
click at [350, 221] on span "mars collection" at bounding box center [365, 222] width 40 height 6
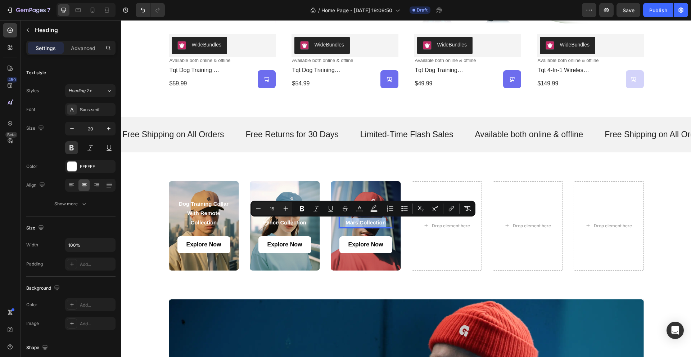
click at [350, 221] on span "mars collection" at bounding box center [365, 222] width 40 height 6
click at [352, 222] on span "mars collection" at bounding box center [365, 222] width 40 height 6
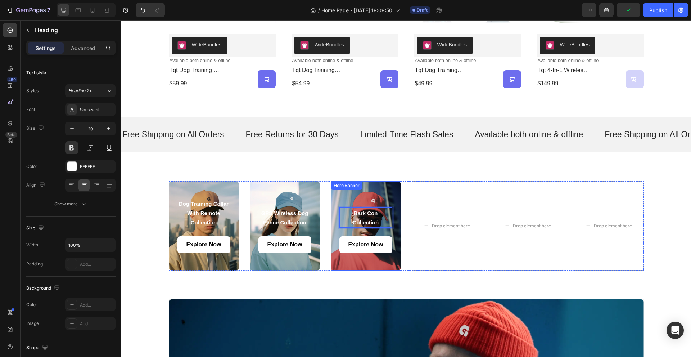
scroll to position [502, 0]
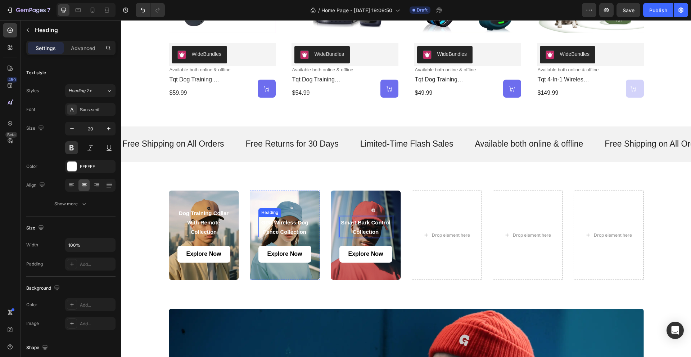
click at [278, 222] on span "GPS Wireless Dog Fence collection" at bounding box center [284, 226] width 47 height 15
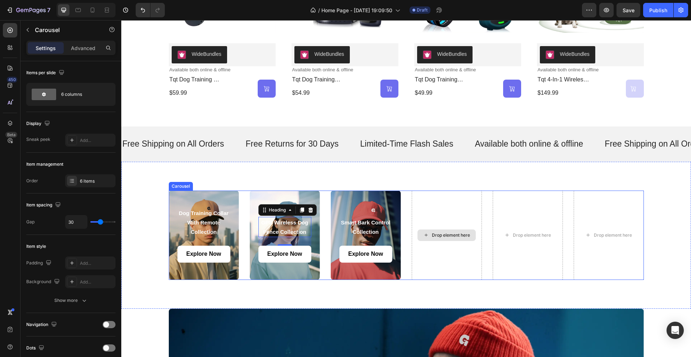
click at [448, 242] on div "Drop element here" at bounding box center [447, 234] width 70 height 89
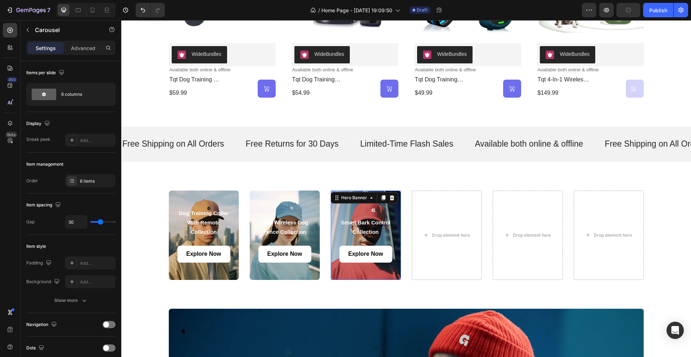
click at [344, 203] on div "⁠⁠⁠⁠⁠⁠⁠ Smart Bark Control collection Heading Explore Now Button Hero Banner 0" at bounding box center [366, 234] width 70 height 89
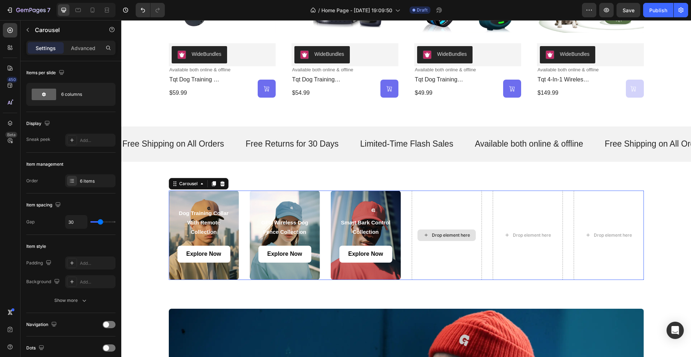
click at [429, 216] on div "Drop element here" at bounding box center [447, 234] width 70 height 89
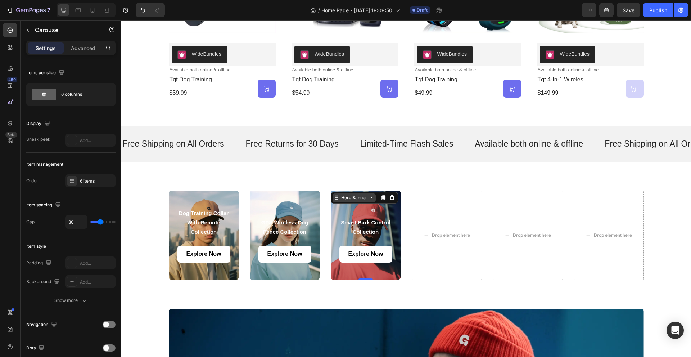
click at [354, 201] on div "⁠⁠⁠⁠⁠⁠⁠ Smart Bark Control collection Heading Explore Now Button Hero Banner 0" at bounding box center [366, 234] width 70 height 89
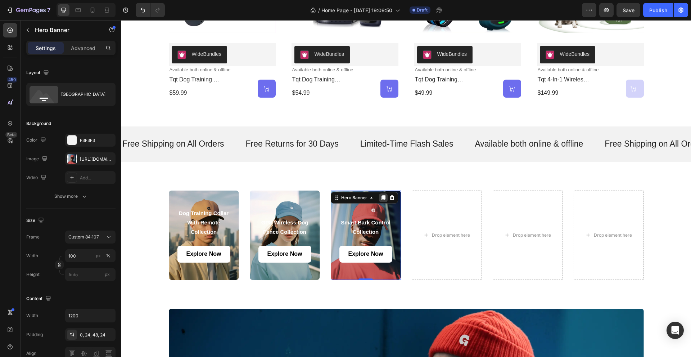
click at [381, 198] on icon at bounding box center [383, 197] width 4 height 5
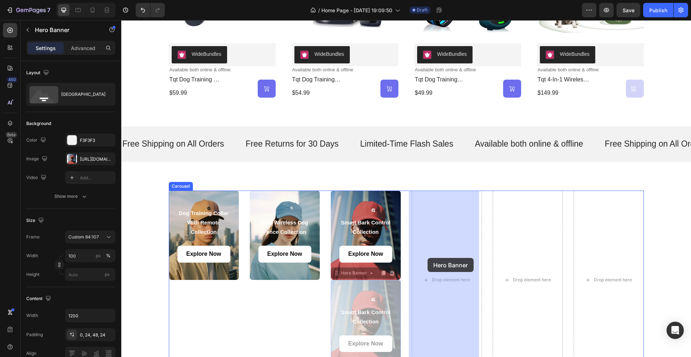
drag, startPoint x: 385, startPoint y: 294, endPoint x: 428, endPoint y: 256, distance: 57.3
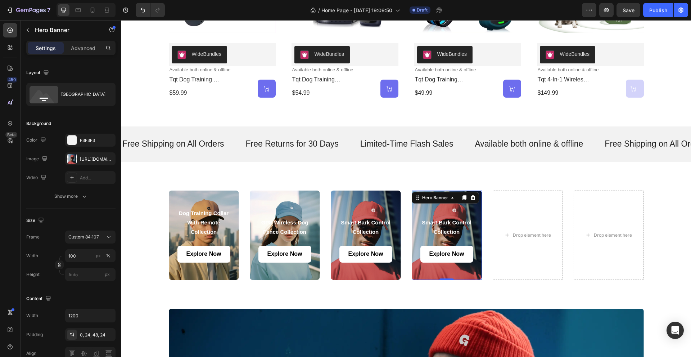
drag, startPoint x: 460, startPoint y: 196, endPoint x: 463, endPoint y: 201, distance: 5.2
click at [462, 196] on icon at bounding box center [464, 197] width 4 height 5
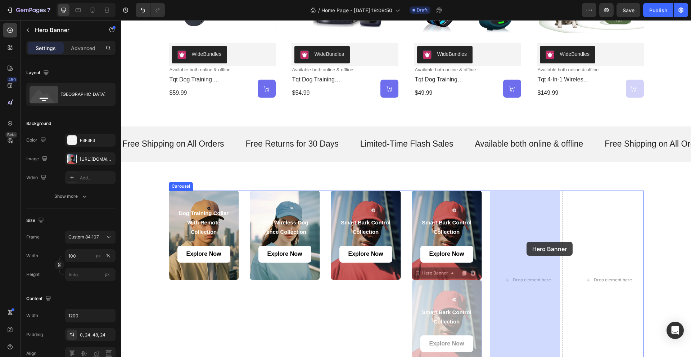
drag, startPoint x: 466, startPoint y: 296, endPoint x: 526, endPoint y: 241, distance: 81.8
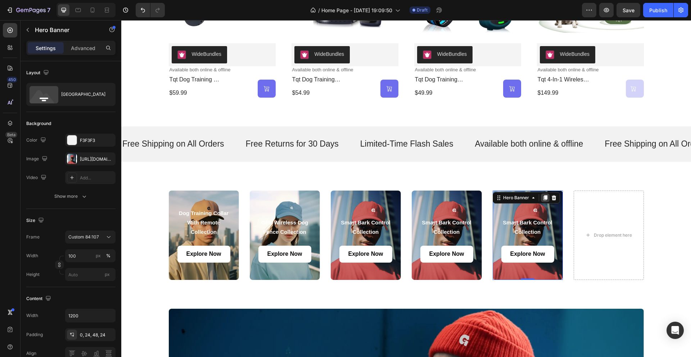
click at [543, 196] on icon at bounding box center [545, 197] width 4 height 5
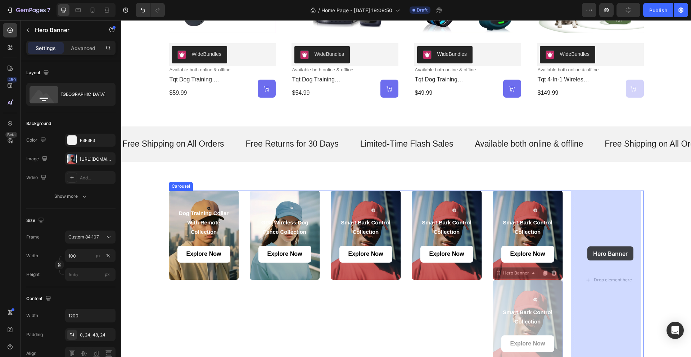
drag, startPoint x: 543, startPoint y: 292, endPoint x: 589, endPoint y: 245, distance: 65.9
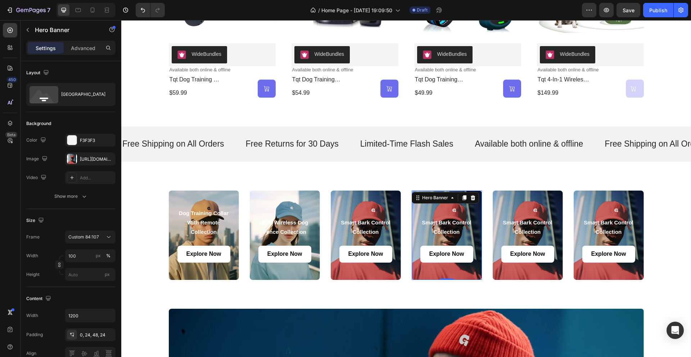
click at [457, 208] on div "Background Image" at bounding box center [447, 234] width 70 height 89
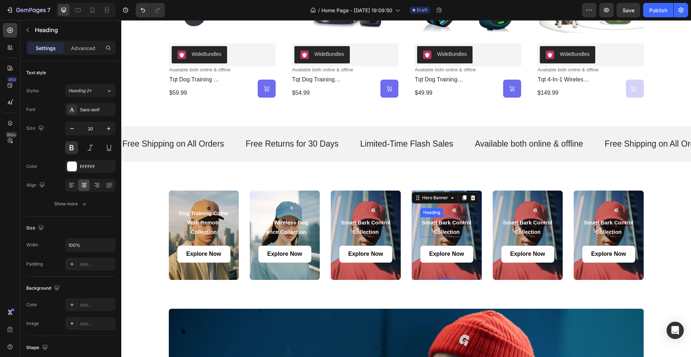
click at [453, 221] on span "smart bark control collection" at bounding box center [447, 226] width 50 height 15
click at [531, 220] on span "smart bark control collection" at bounding box center [528, 226] width 50 height 15
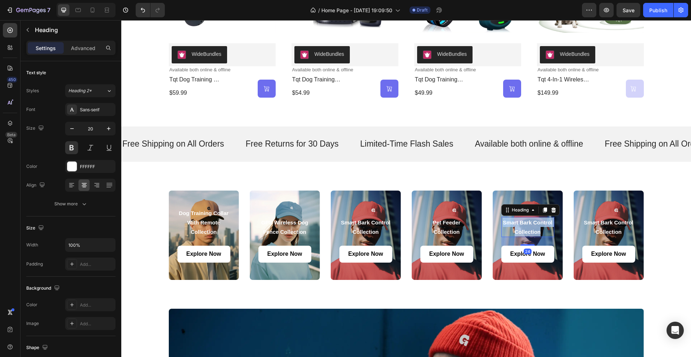
click at [531, 220] on span "smart bark control collection" at bounding box center [528, 226] width 50 height 15
click at [589, 221] on span "smart bark control collection" at bounding box center [609, 226] width 50 height 15
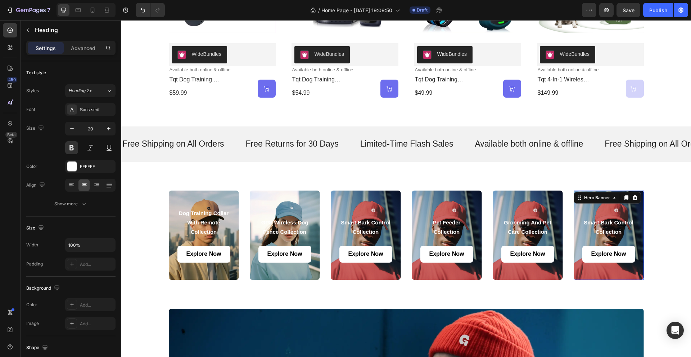
click at [632, 199] on div "⁠⁠⁠⁠⁠⁠⁠ smart bark control collection Heading Explore Now Button Hero Banner 0" at bounding box center [609, 234] width 70 height 89
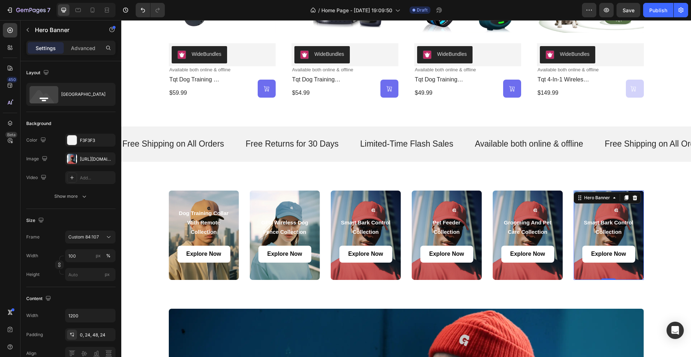
click at [632, 199] on icon at bounding box center [635, 198] width 6 height 6
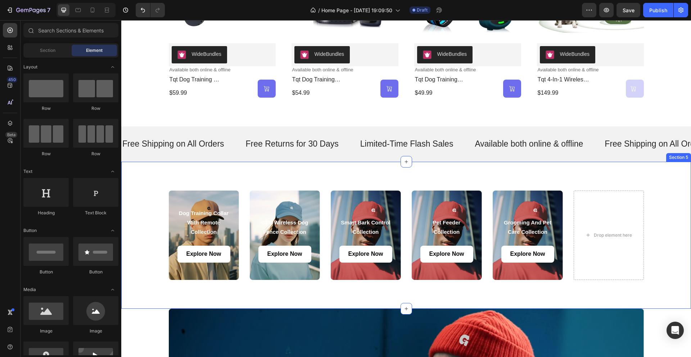
click at [291, 169] on div "⁠⁠⁠⁠⁠⁠⁠ dog training collar with remote collection Heading Explore Now Button H…" at bounding box center [406, 235] width 570 height 147
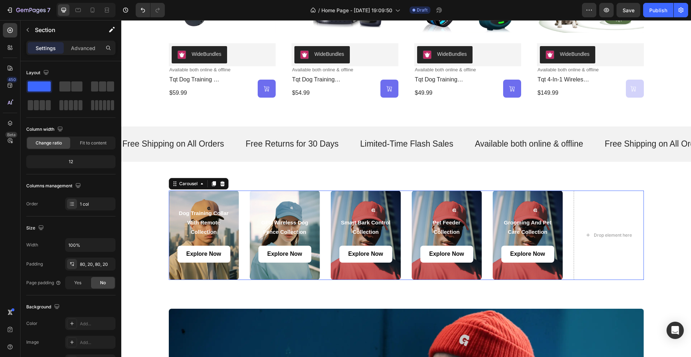
click at [242, 195] on div "⁠⁠⁠⁠⁠⁠⁠ dog training collar with remote collection Heading Explore Now Button H…" at bounding box center [406, 234] width 475 height 89
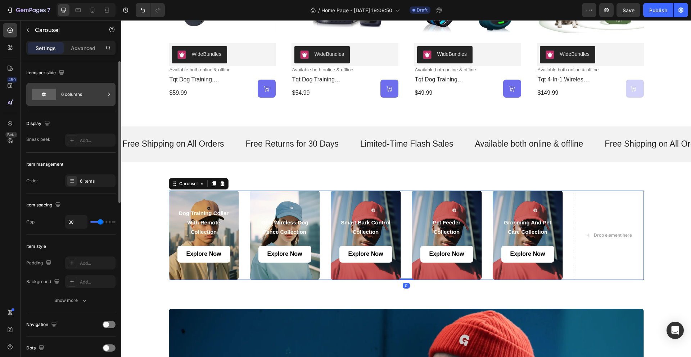
click at [88, 96] on div "6 columns" at bounding box center [83, 94] width 44 height 17
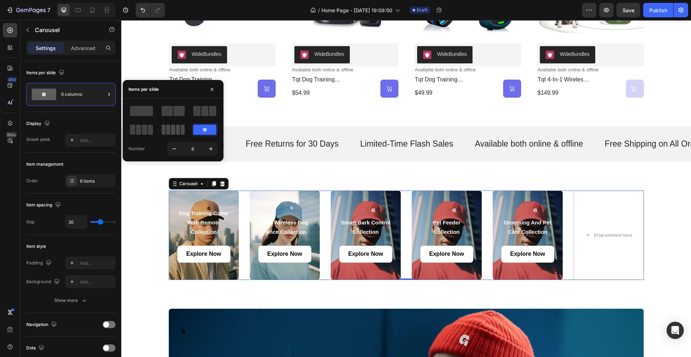
click at [170, 128] on span at bounding box center [168, 129] width 4 height 10
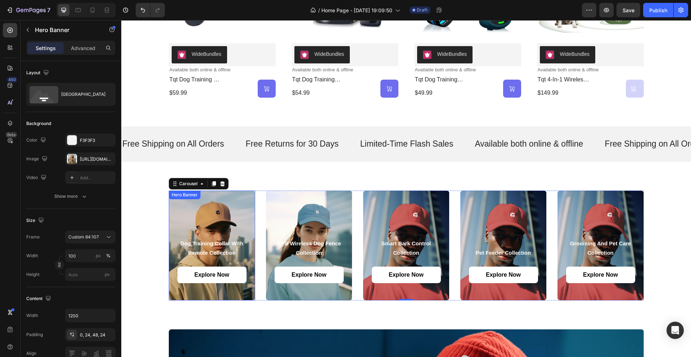
click at [225, 207] on div "Background Image" at bounding box center [212, 245] width 86 height 110
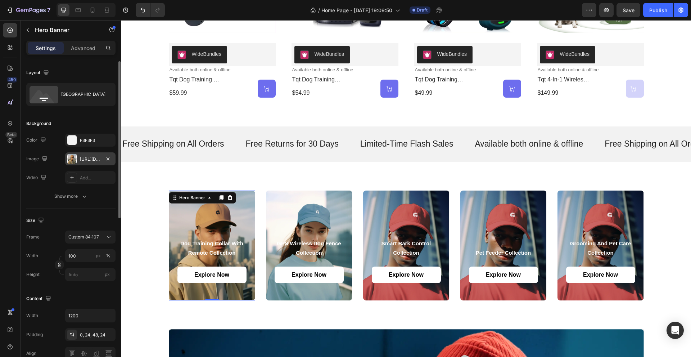
click at [88, 159] on div "[URL][DOMAIN_NAME]" at bounding box center [90, 159] width 21 height 6
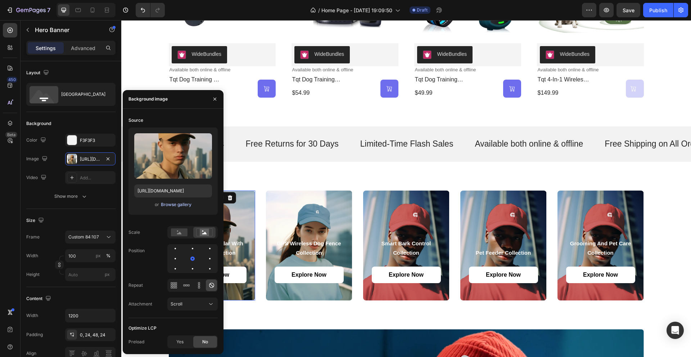
click at [171, 205] on div "Browse gallery" at bounding box center [176, 204] width 31 height 6
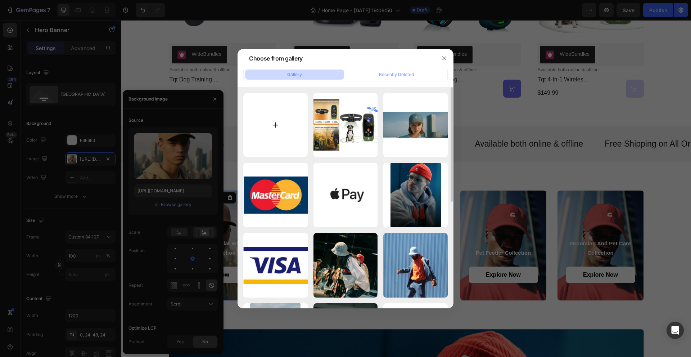
click at [275, 126] on input "file" at bounding box center [275, 125] width 64 height 64
type input "C:\fakepath\PET SUPPLIES (14).png"
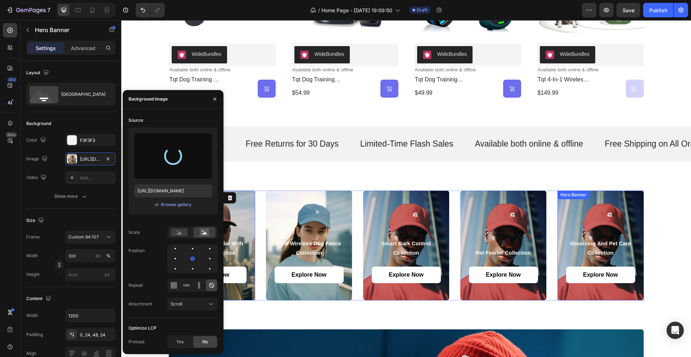
type input "[URL][DOMAIN_NAME]"
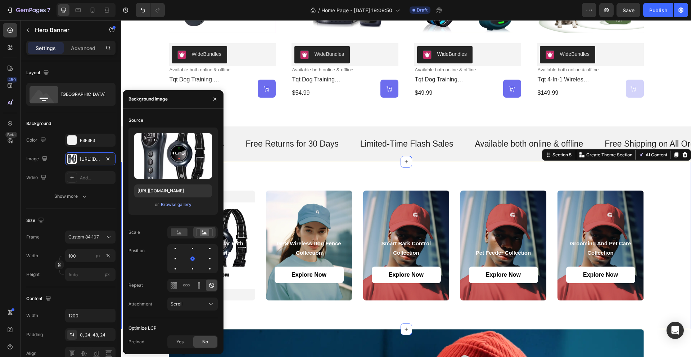
click at [578, 175] on div "⁠⁠⁠⁠⁠⁠⁠ dog training collar with remote collection Heading Explore Now Button H…" at bounding box center [406, 246] width 570 height 168
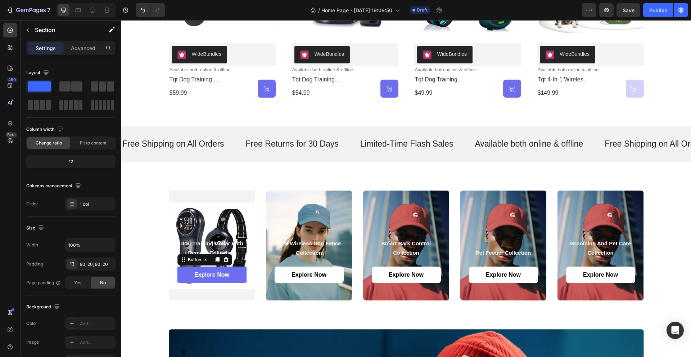
click at [227, 275] on link "Explore Now" at bounding box center [211, 274] width 69 height 17
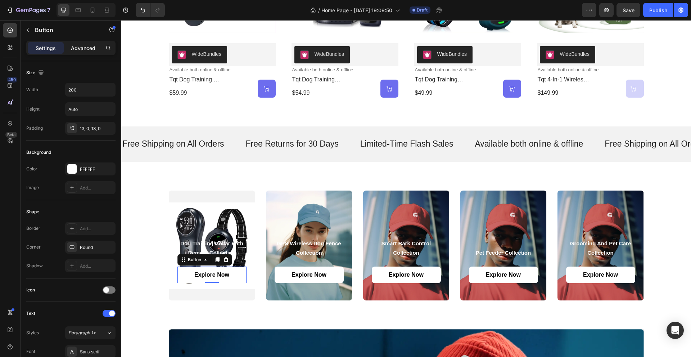
click at [81, 49] on p "Advanced" at bounding box center [83, 48] width 24 height 8
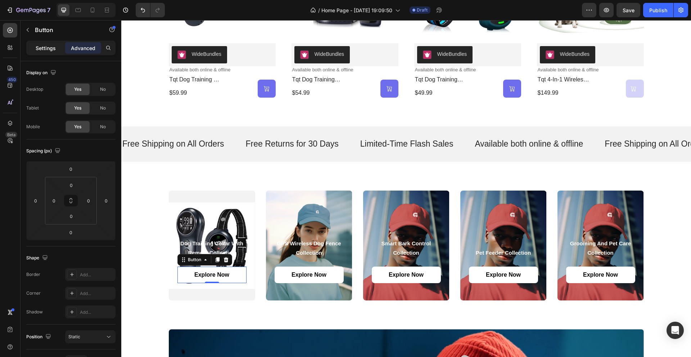
click at [45, 46] on p "Settings" at bounding box center [46, 48] width 20 height 8
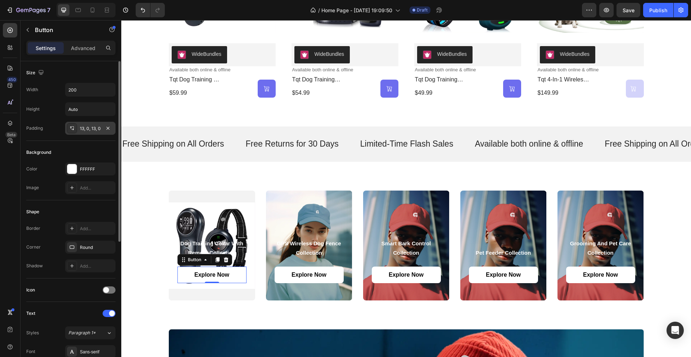
click at [87, 129] on div "13, 0, 13, 0" at bounding box center [90, 128] width 21 height 6
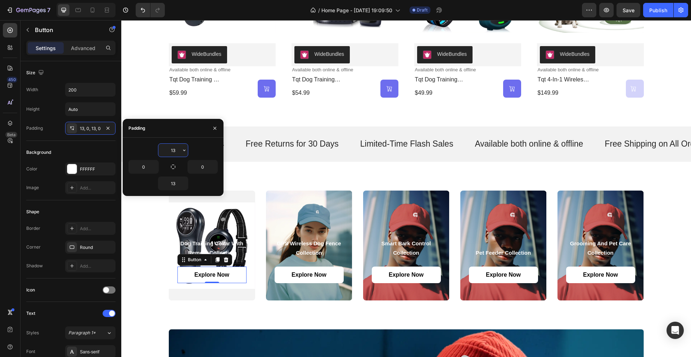
click at [178, 152] on input "13" at bounding box center [173, 150] width 30 height 13
type input "0"
click at [174, 187] on input "13" at bounding box center [173, 183] width 30 height 13
type input "0"
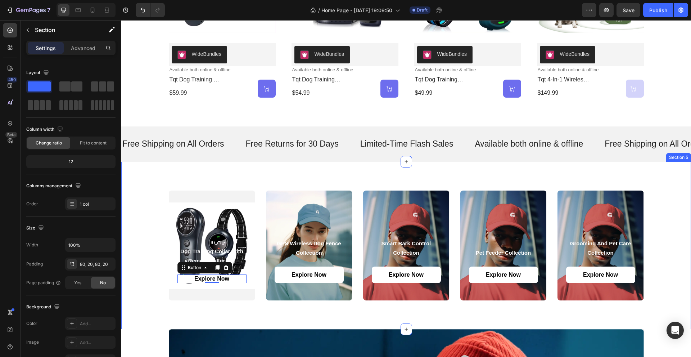
click at [241, 175] on div "⁠⁠⁠⁠⁠⁠⁠ dog training collar with remote collection Heading Explore Now Button 0…" at bounding box center [406, 246] width 570 height 168
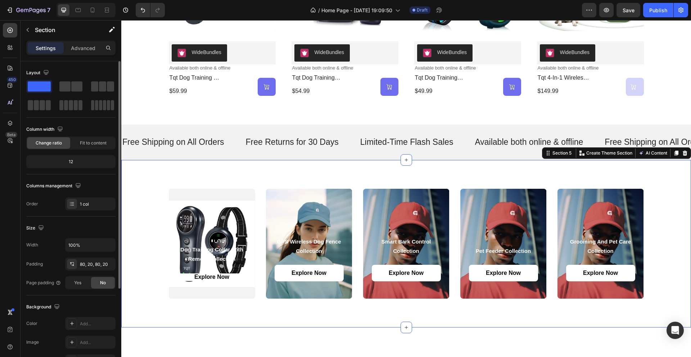
scroll to position [466, 0]
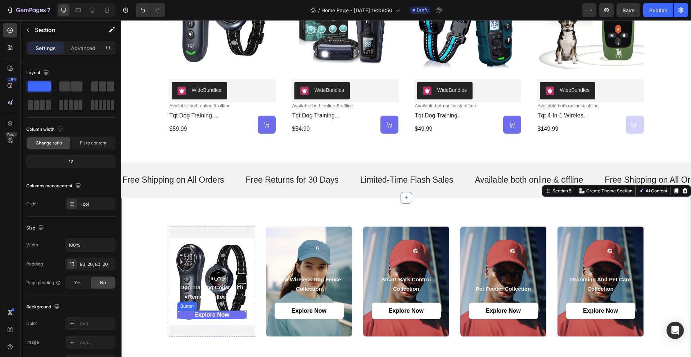
click at [204, 313] on p "Explore Now" at bounding box center [211, 315] width 35 height 8
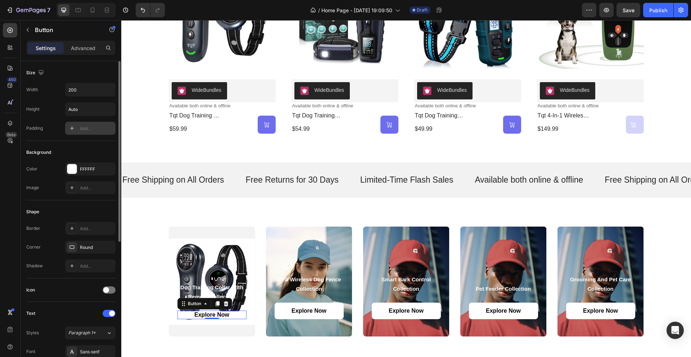
click at [86, 129] on div "Add..." at bounding box center [97, 128] width 34 height 6
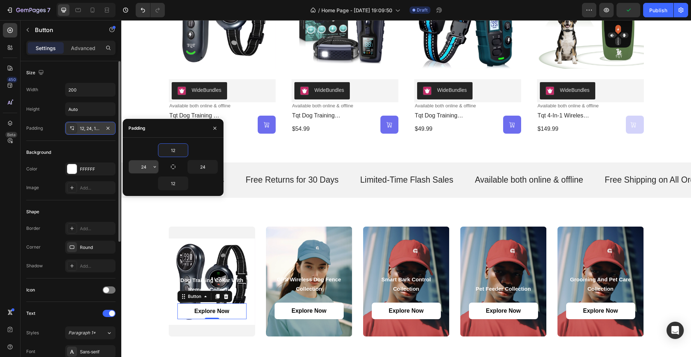
click at [150, 169] on input "24" at bounding box center [144, 166] width 30 height 13
type input "0"
click at [205, 167] on input "24" at bounding box center [203, 166] width 30 height 13
type input "0"
click at [177, 152] on input "12" at bounding box center [173, 150] width 30 height 13
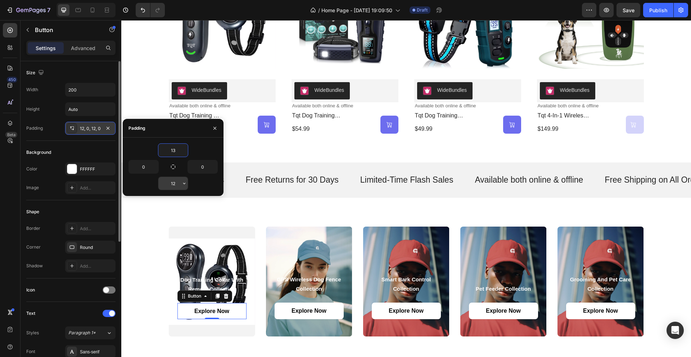
type input "13"
click at [180, 182] on input "12" at bounding box center [173, 183] width 30 height 13
type input "13"
click at [246, 206] on div "⁠⁠⁠⁠⁠⁠⁠ dog training collar with remote collection Heading Explore Now Button 0…" at bounding box center [406, 282] width 570 height 168
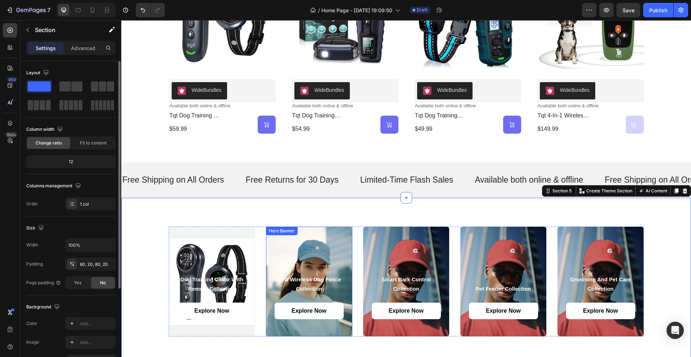
click at [324, 234] on div "⁠⁠⁠⁠⁠⁠⁠ GPS Wireless Dog Fence collection Heading Explore Now Button Hero Banner" at bounding box center [309, 281] width 86 height 110
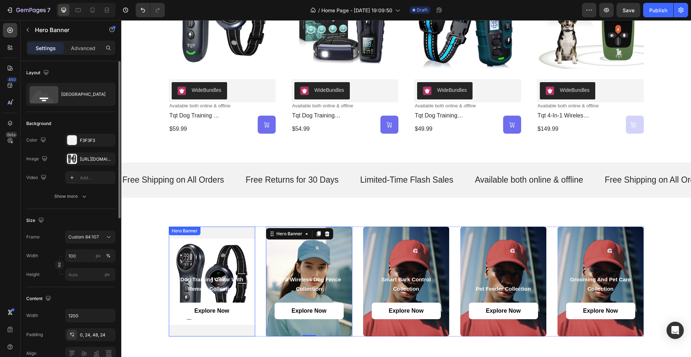
click at [232, 234] on div "⁠⁠⁠⁠⁠⁠⁠ dog training collar with remote collection Heading Explore Now Button H…" at bounding box center [212, 281] width 86 height 110
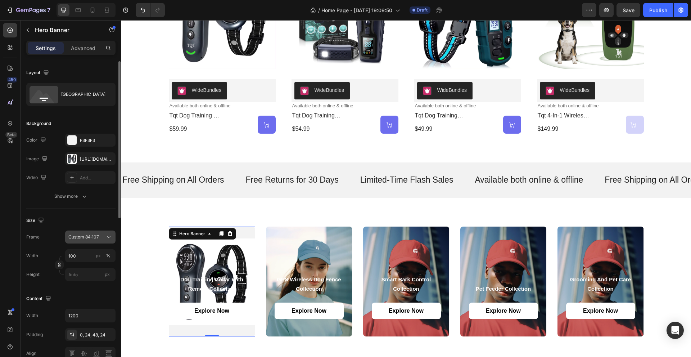
click at [108, 236] on icon at bounding box center [108, 236] width 7 height 7
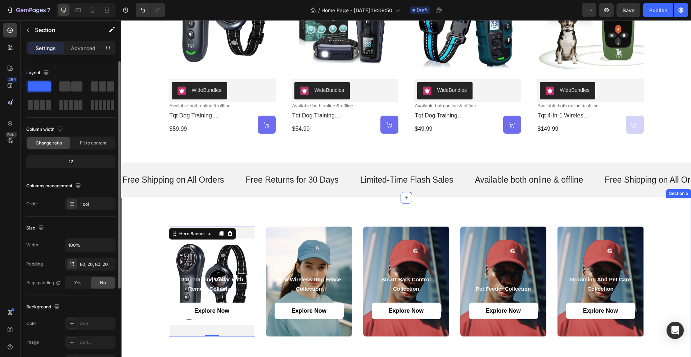
click at [146, 214] on div "⁠⁠⁠⁠⁠⁠⁠ dog training collar with remote collection Heading Explore Now Button H…" at bounding box center [406, 282] width 570 height 168
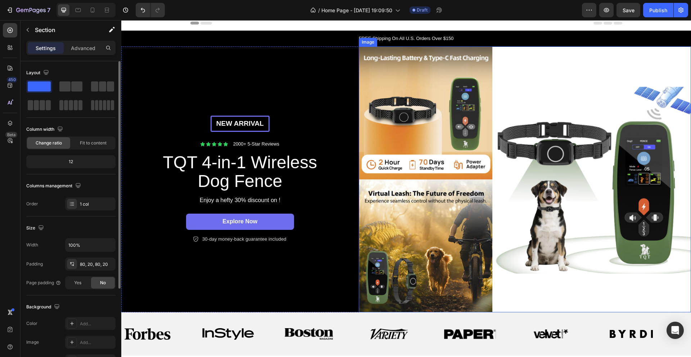
scroll to position [0, 0]
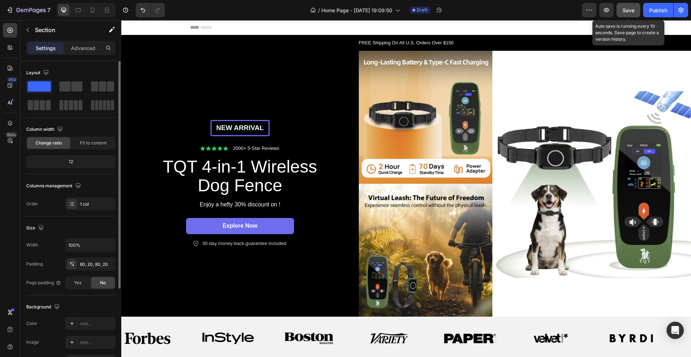
click at [627, 8] on span "Save" at bounding box center [628, 10] width 12 height 6
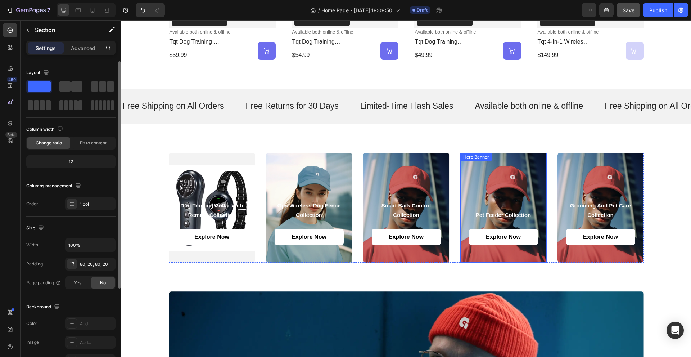
scroll to position [324, 0]
